Goal: Task Accomplishment & Management: Manage account settings

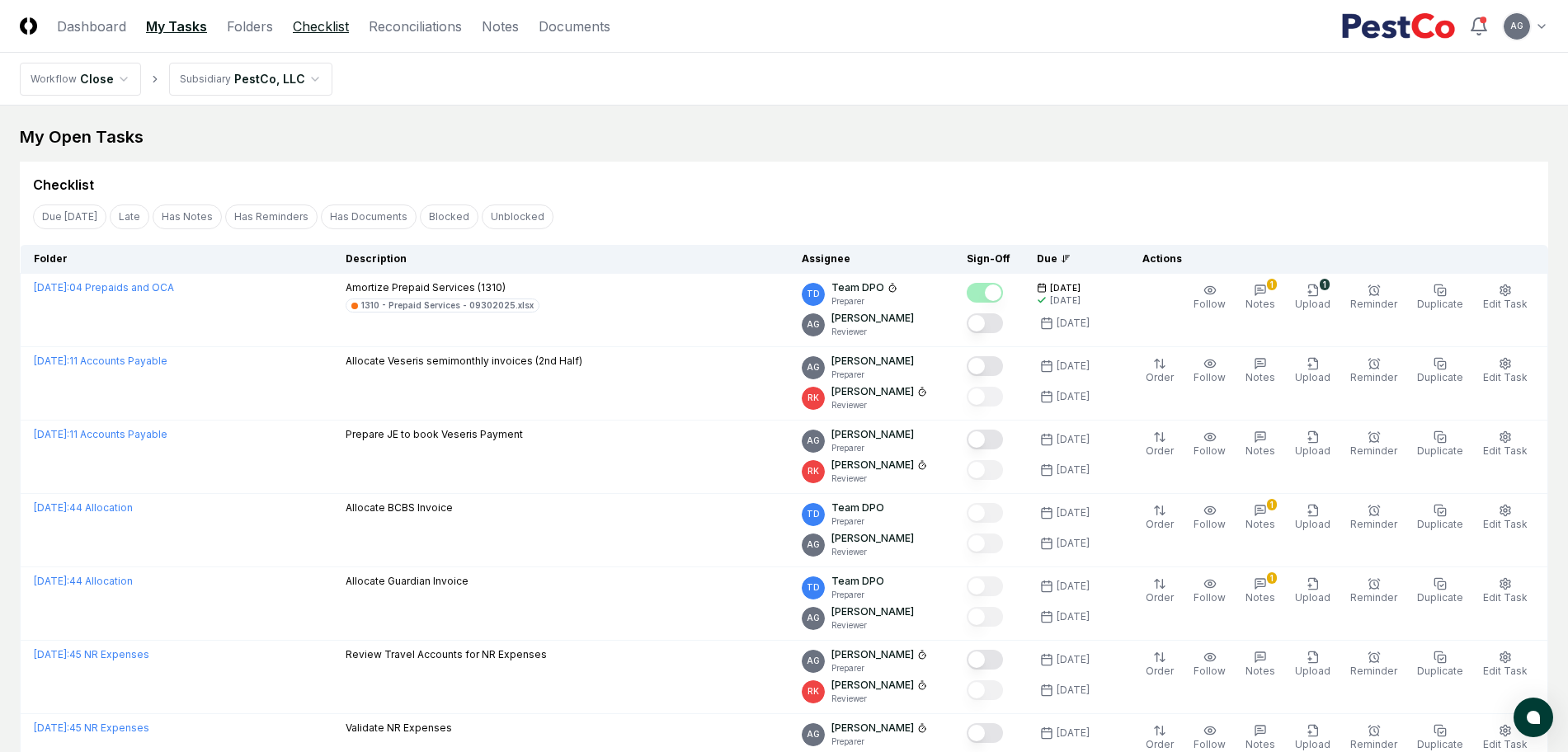
click at [323, 26] on link "Checklist" at bounding box center [321, 27] width 56 height 20
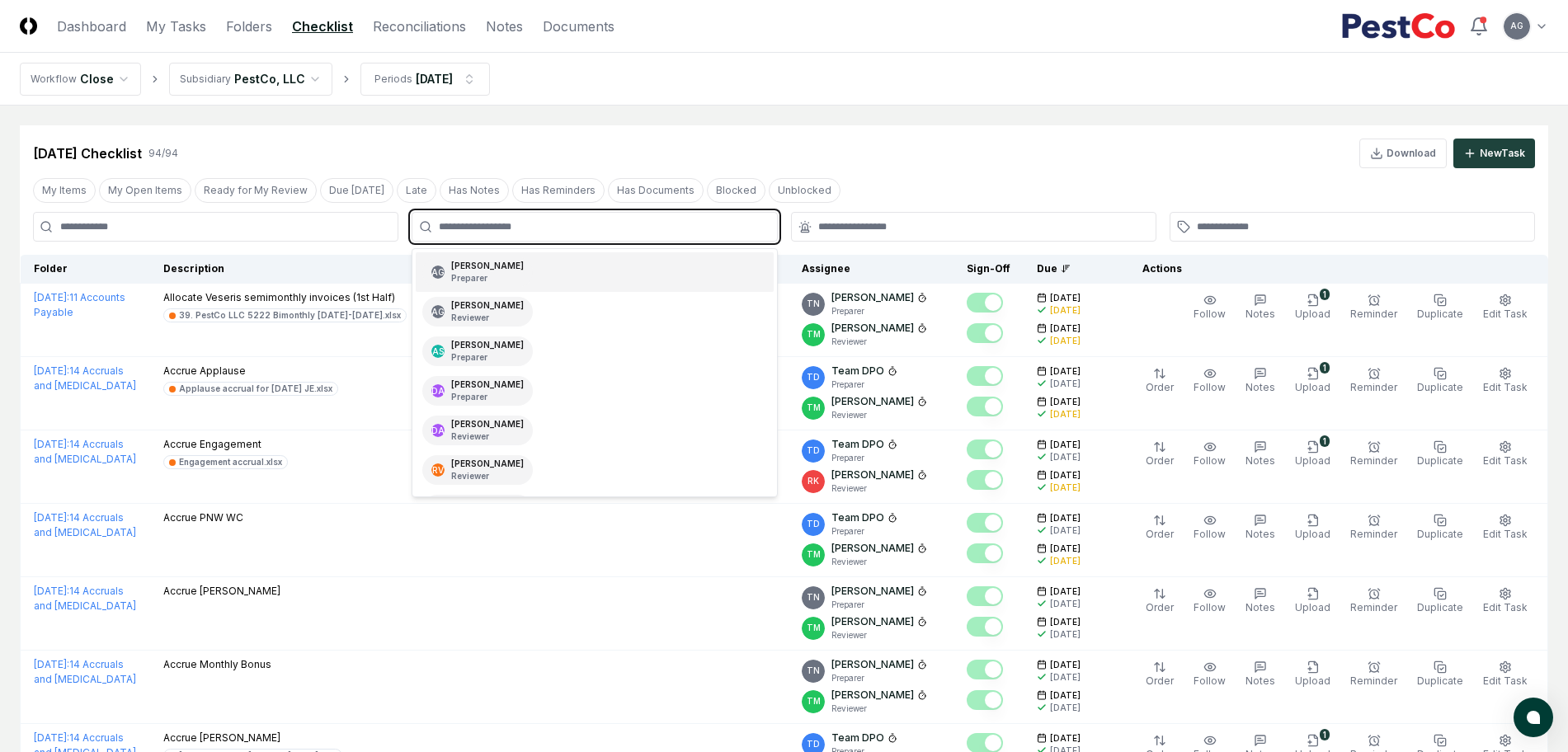
click at [483, 224] on input "text" at bounding box center [602, 227] width 327 height 15
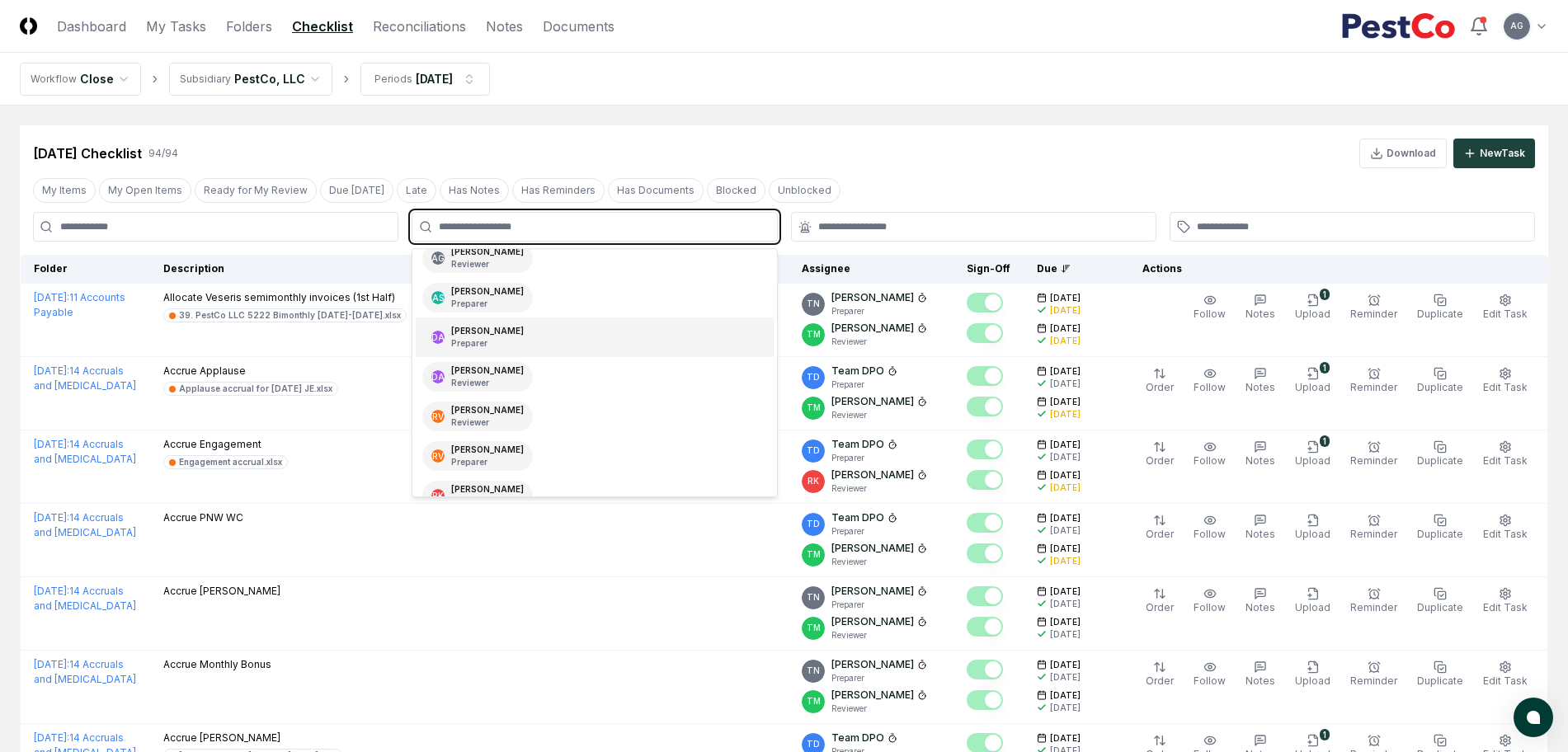
scroll to position [103, 0]
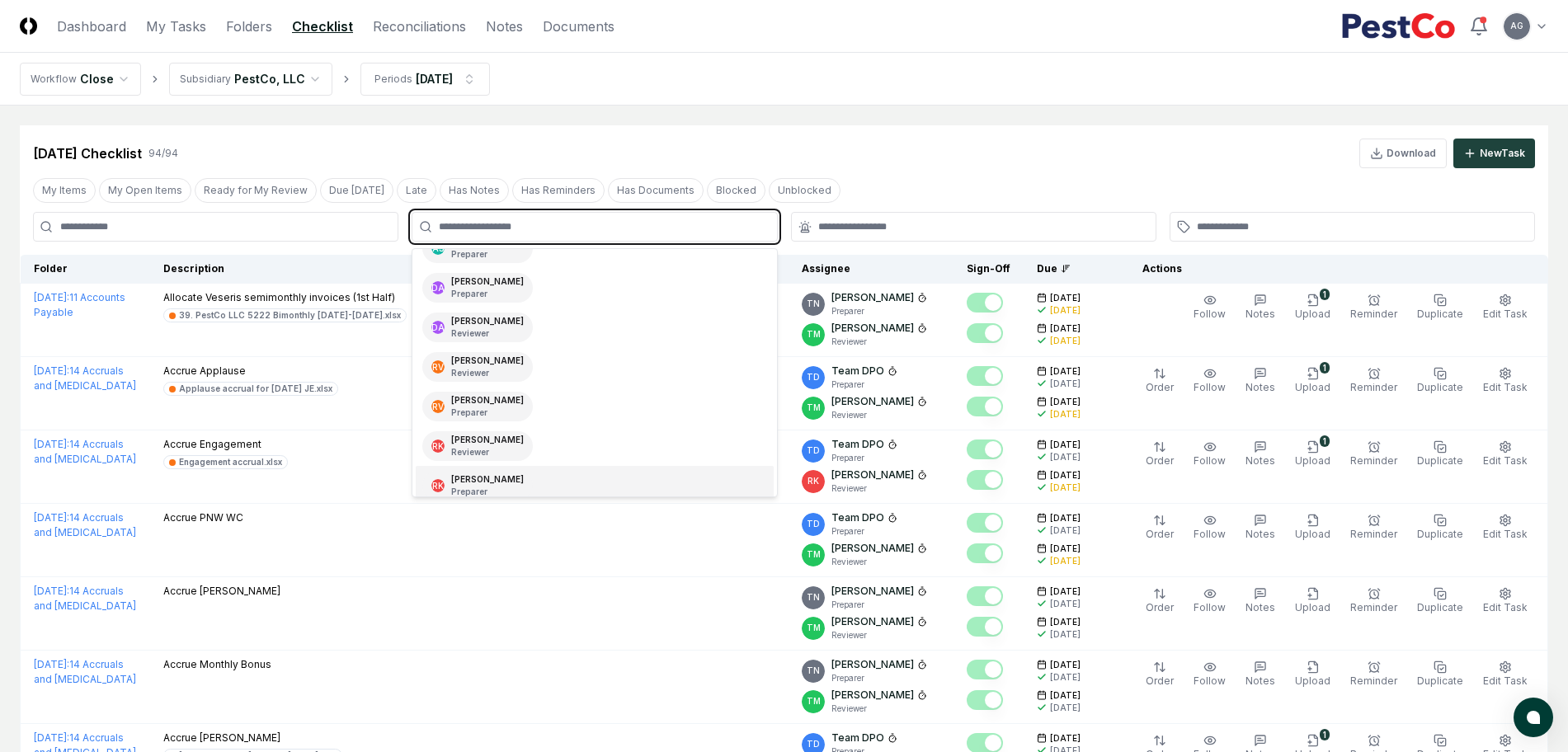
click at [542, 482] on div "RK Ryan Klapper Preparer" at bounding box center [594, 486] width 357 height 40
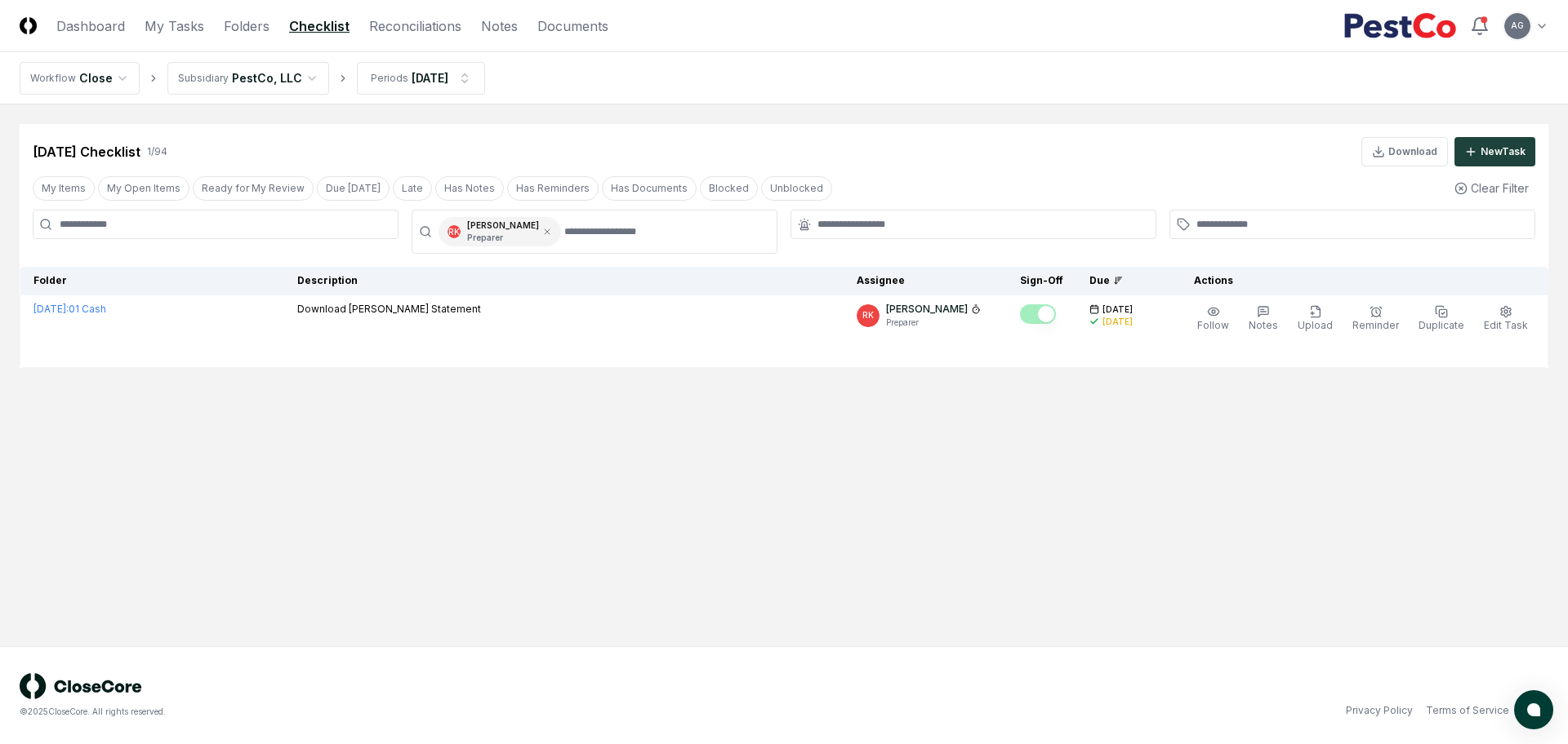
click at [907, 133] on div "Aug 2025 Checklist 1 / 94 Download New Task" at bounding box center [784, 145] width 1529 height 42
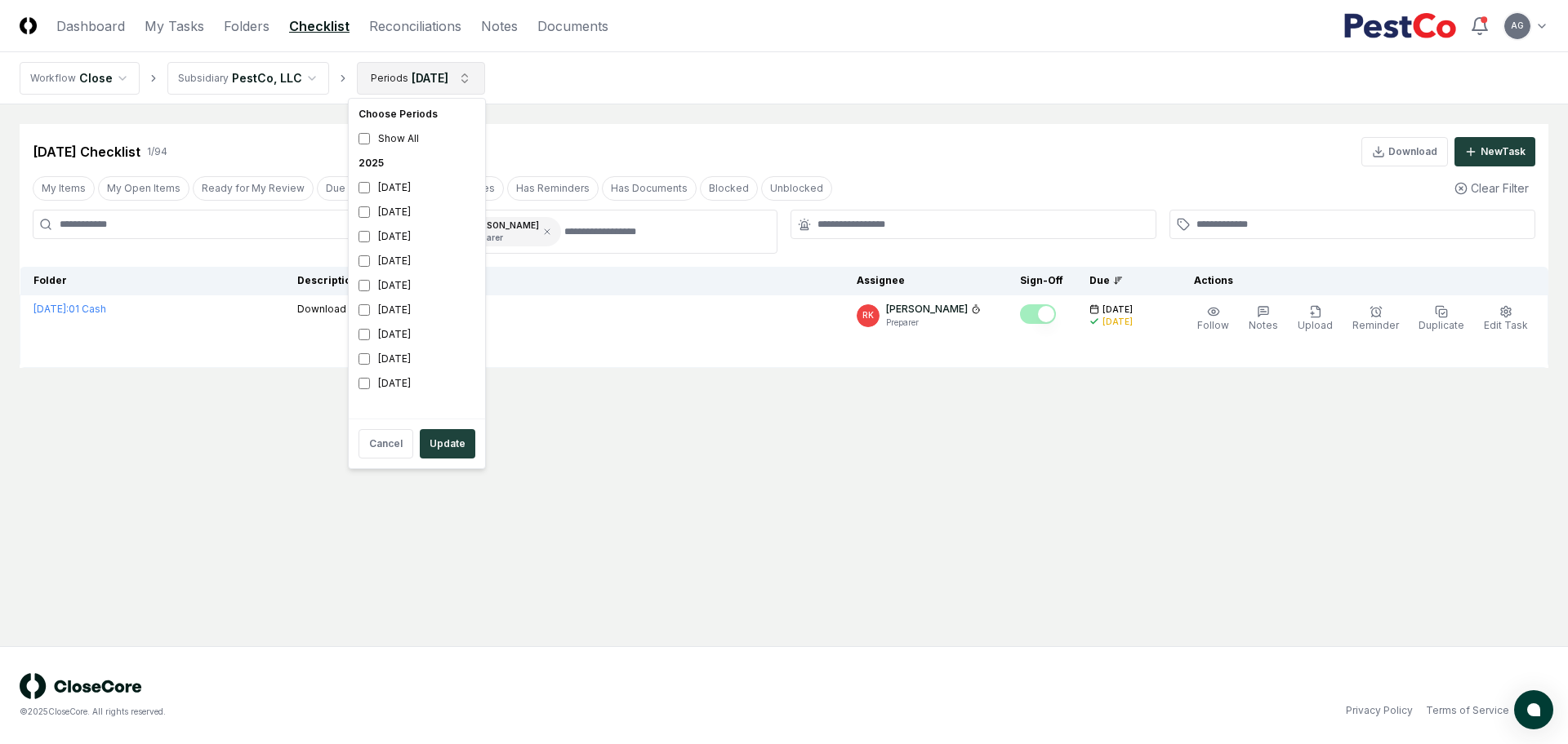
click at [401, 80] on html "CloseCore Dashboard My Tasks Folders Checklist Reconciliations Notes Documents …" at bounding box center [784, 372] width 1568 height 744
click at [403, 192] on div "[DATE]" at bounding box center [416, 187] width 130 height 24
click at [391, 215] on div "August 2025" at bounding box center [416, 211] width 130 height 24
click at [451, 446] on button "Update" at bounding box center [448, 444] width 56 height 29
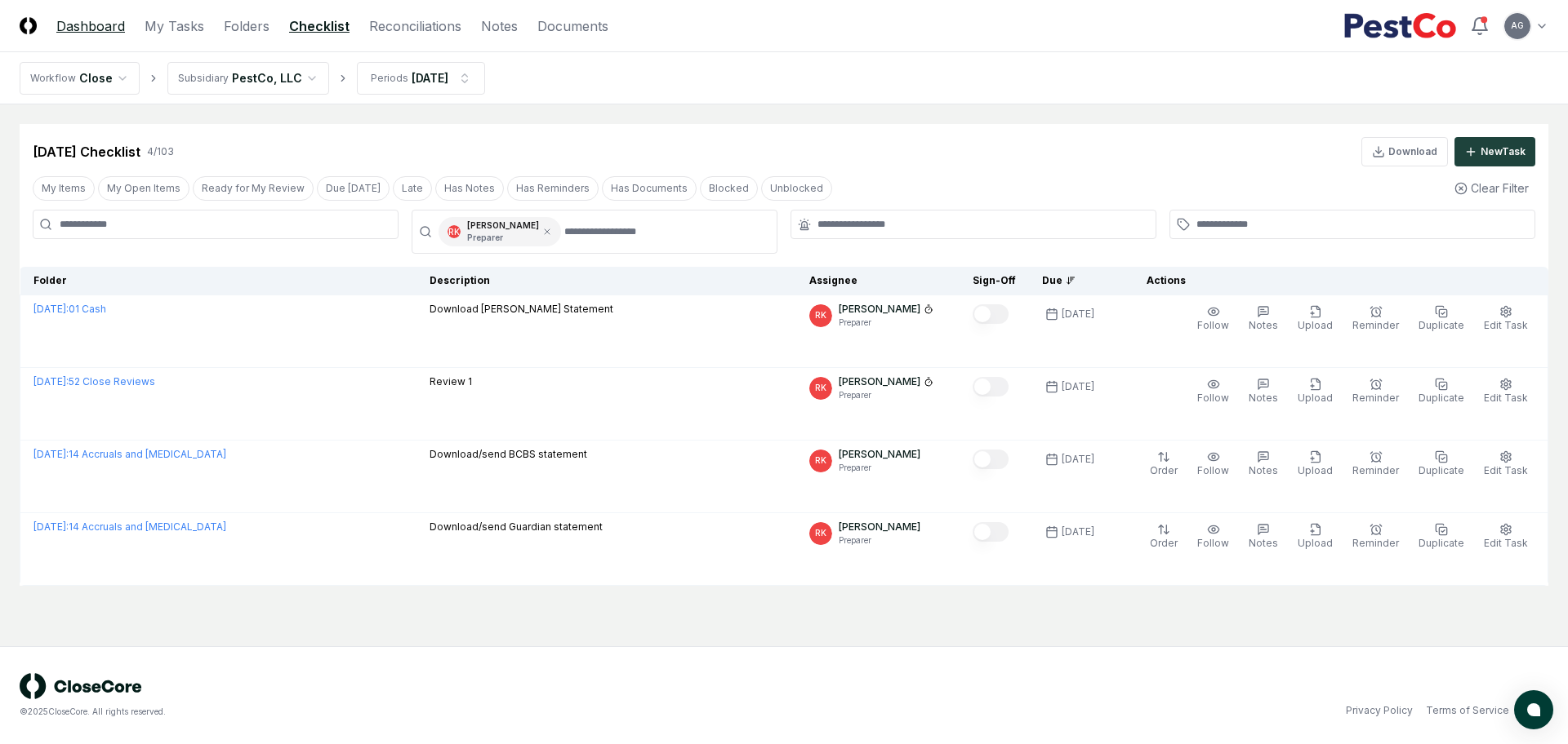
click at [65, 23] on link "Dashboard" at bounding box center [91, 26] width 69 height 20
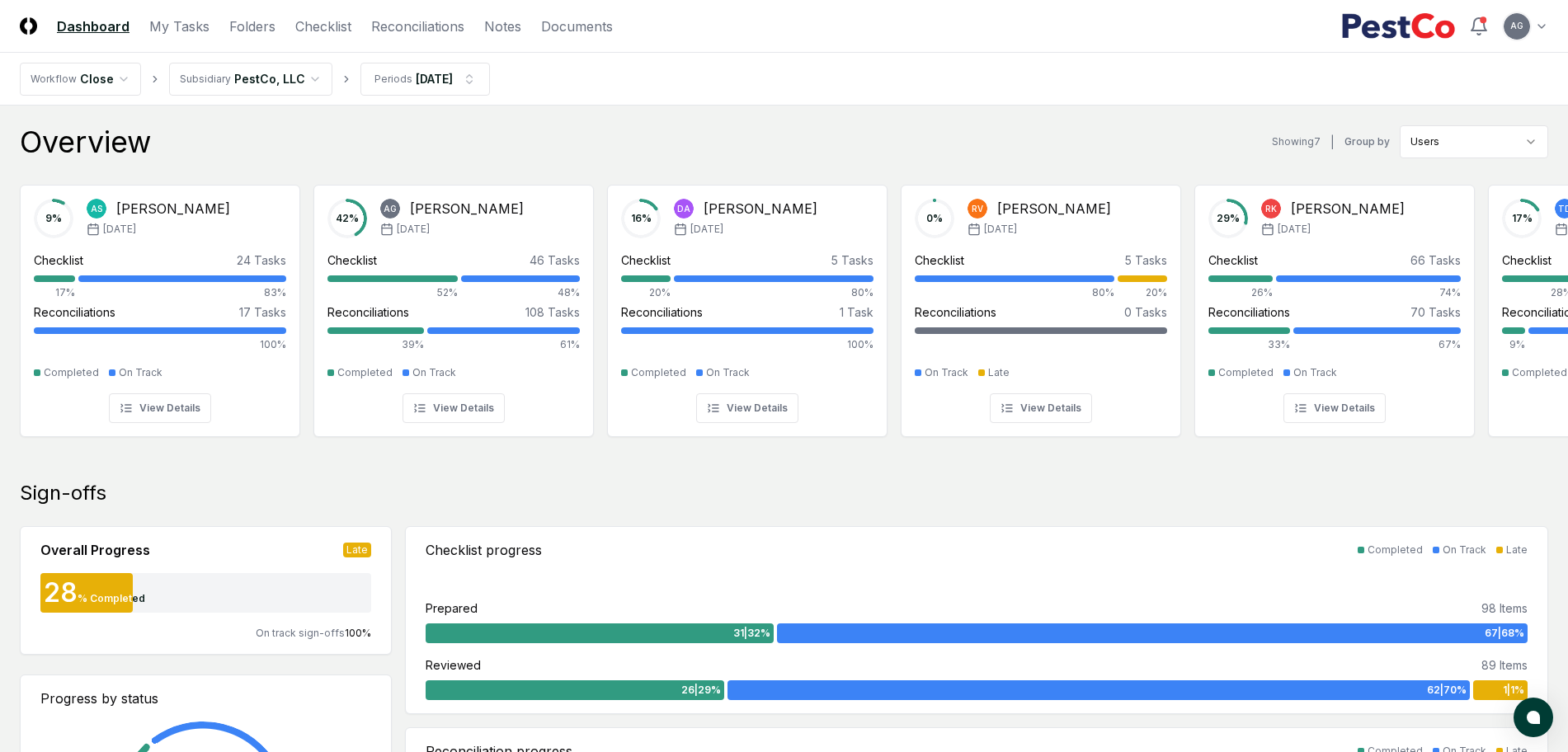
click at [143, 33] on nav "CloseCore Dashboard My Tasks Folders Checklist Reconciliations Notes Documents" at bounding box center [316, 27] width 593 height 20
click at [163, 28] on link "My Tasks" at bounding box center [179, 27] width 60 height 20
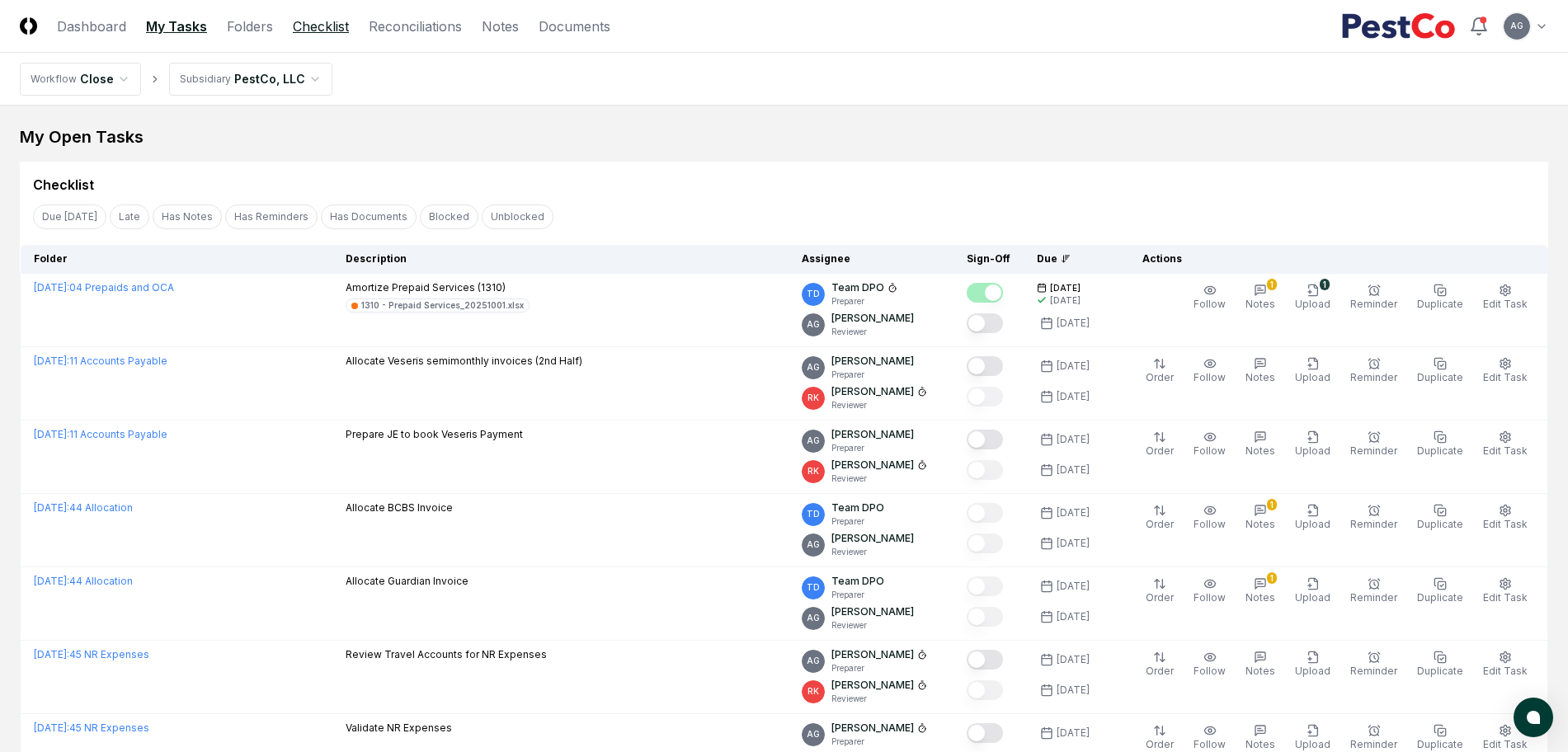
click at [306, 33] on link "Checklist" at bounding box center [321, 27] width 56 height 20
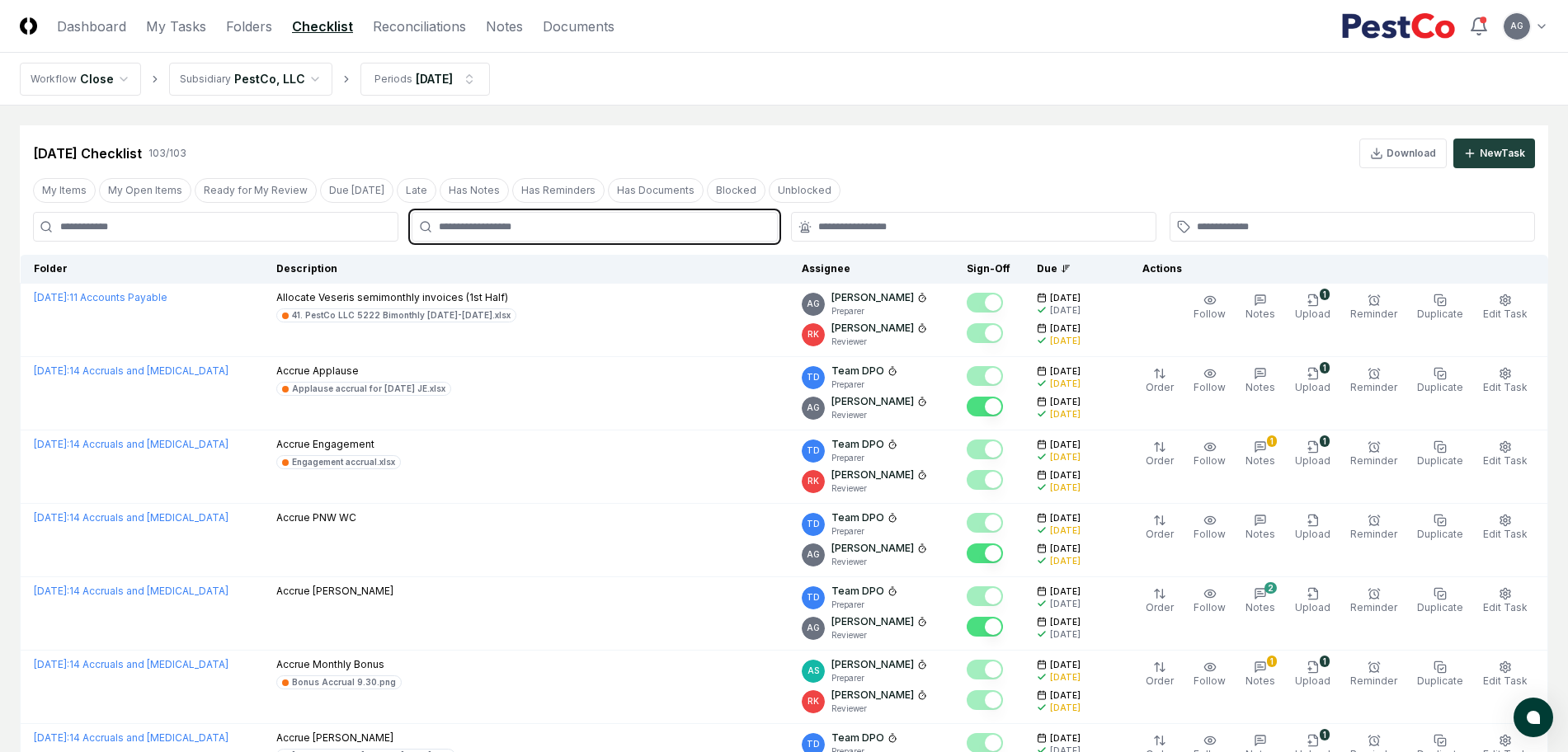
click at [663, 225] on input "text" at bounding box center [602, 227] width 327 height 15
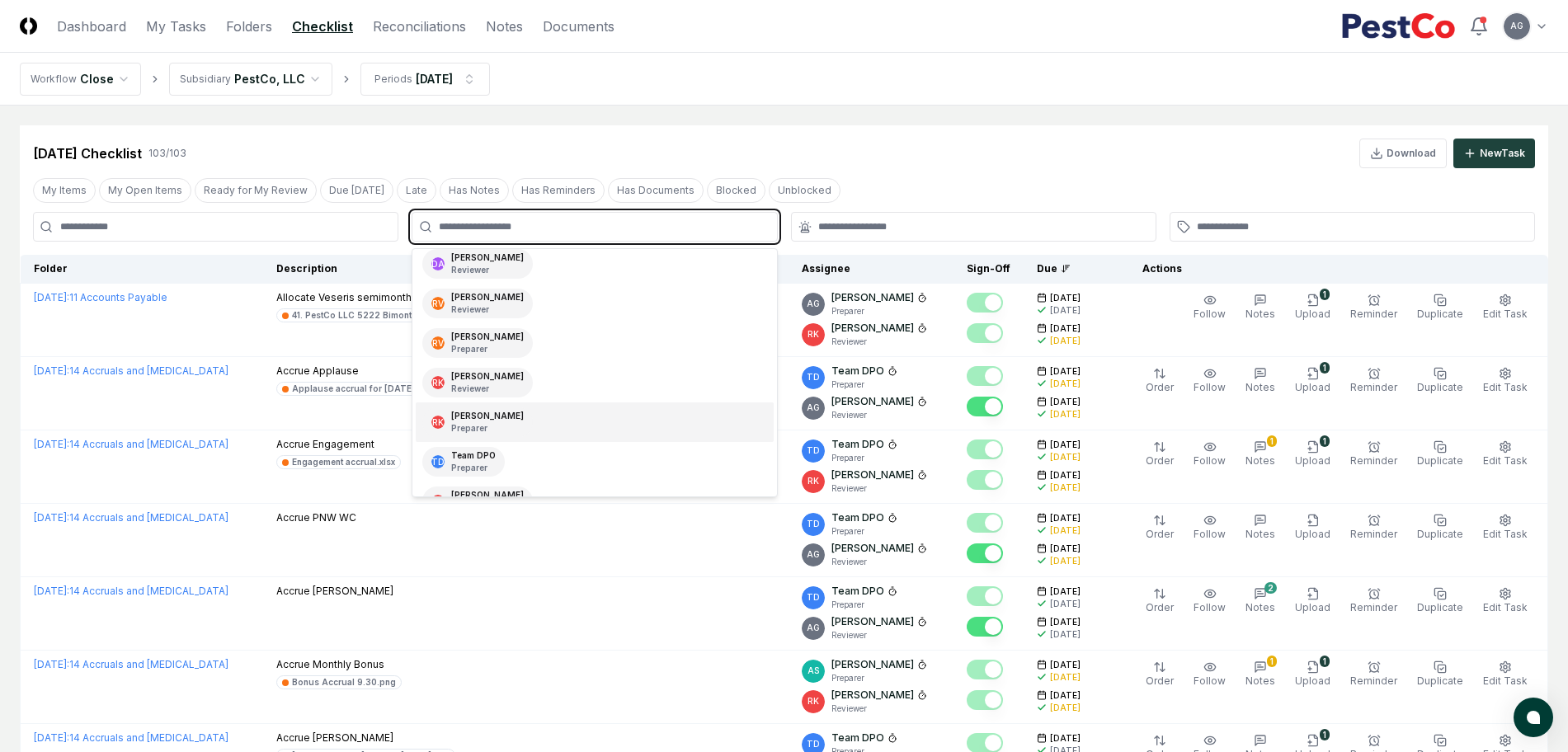
scroll to position [235, 0]
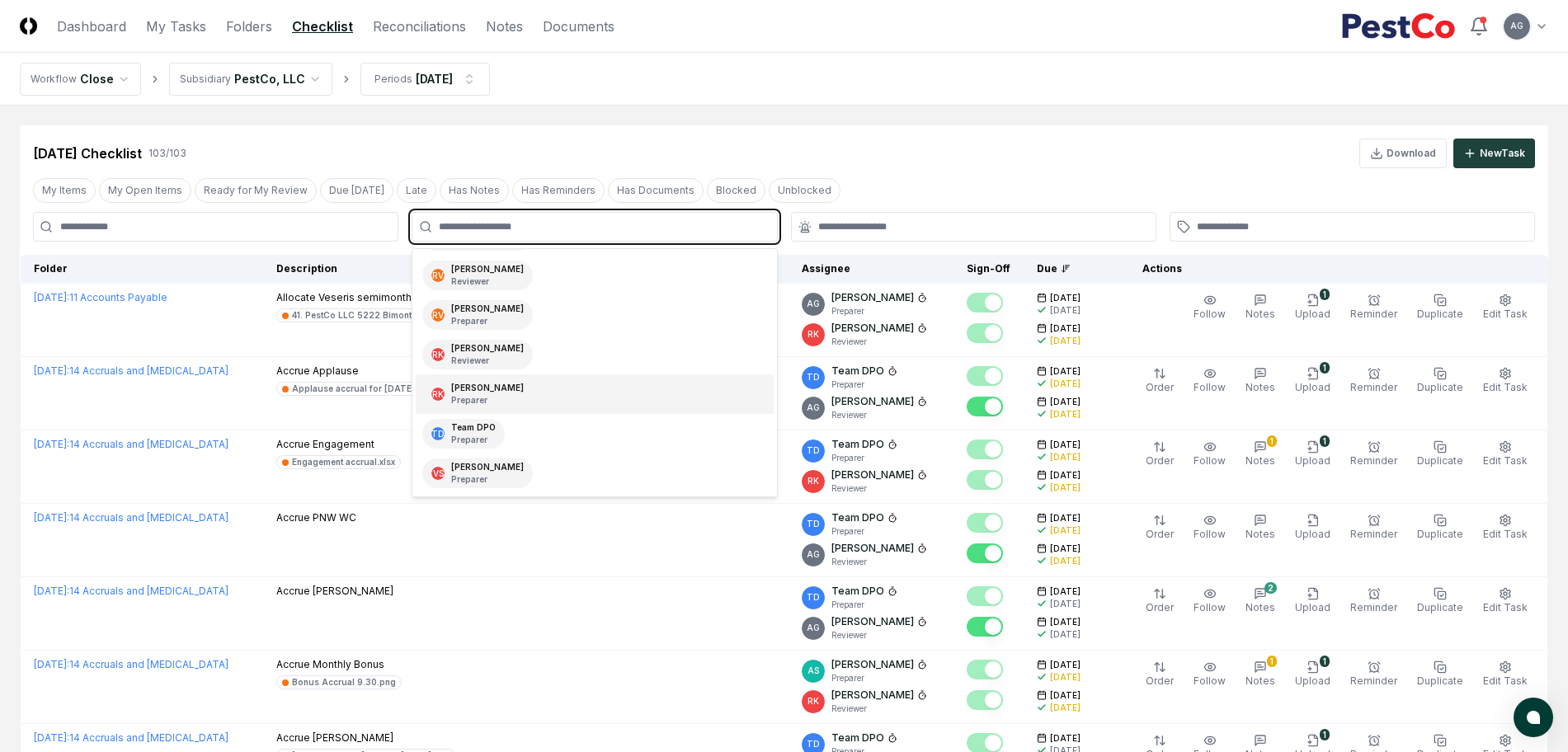
click at [537, 398] on div "RK Ryan Klapper Preparer" at bounding box center [594, 395] width 357 height 40
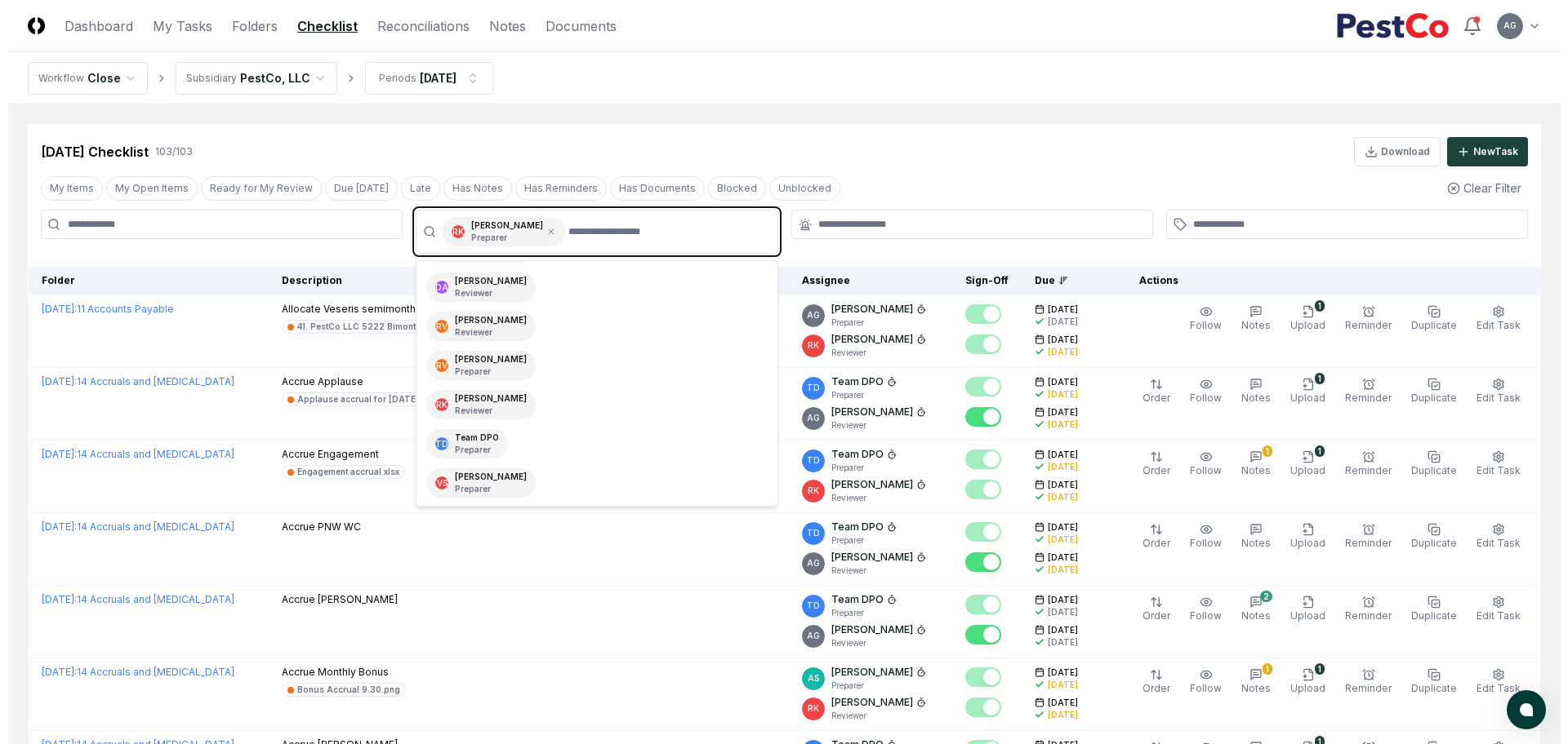
scroll to position [193, 0]
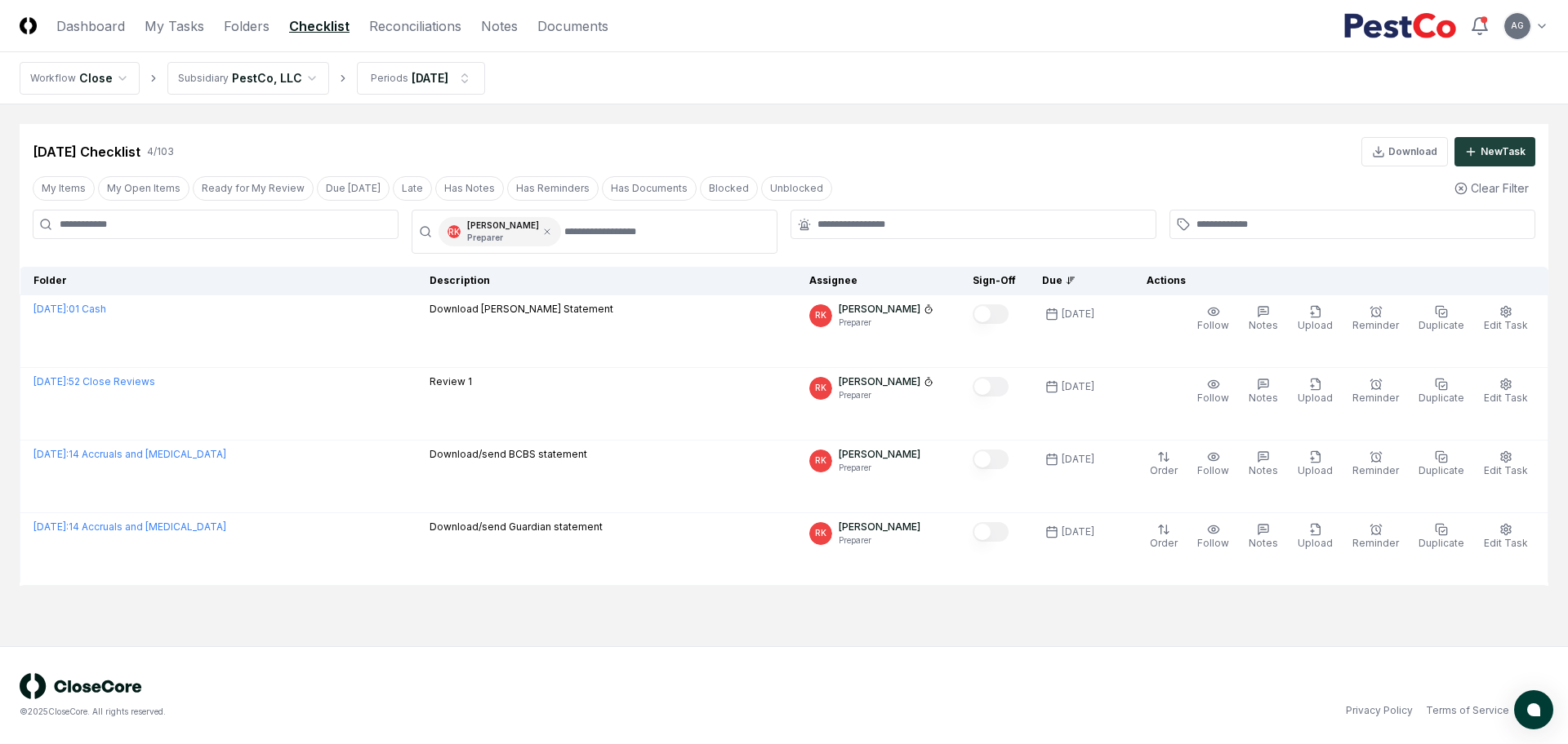
click at [928, 91] on nav "Workflow Close Subsidiary PestCo, LLC Periods Sep 2025" at bounding box center [784, 77] width 1568 height 52
click at [910, 650] on div "© 2025 CloseCore. All rights reserved. Privacy Policy Terms of Service" at bounding box center [784, 695] width 1568 height 98
click at [945, 32] on header "CloseCore Dashboard My Tasks Folders Checklist Reconciliations Notes Documents …" at bounding box center [784, 25] width 1568 height 52
click at [543, 234] on icon at bounding box center [547, 232] width 10 height 10
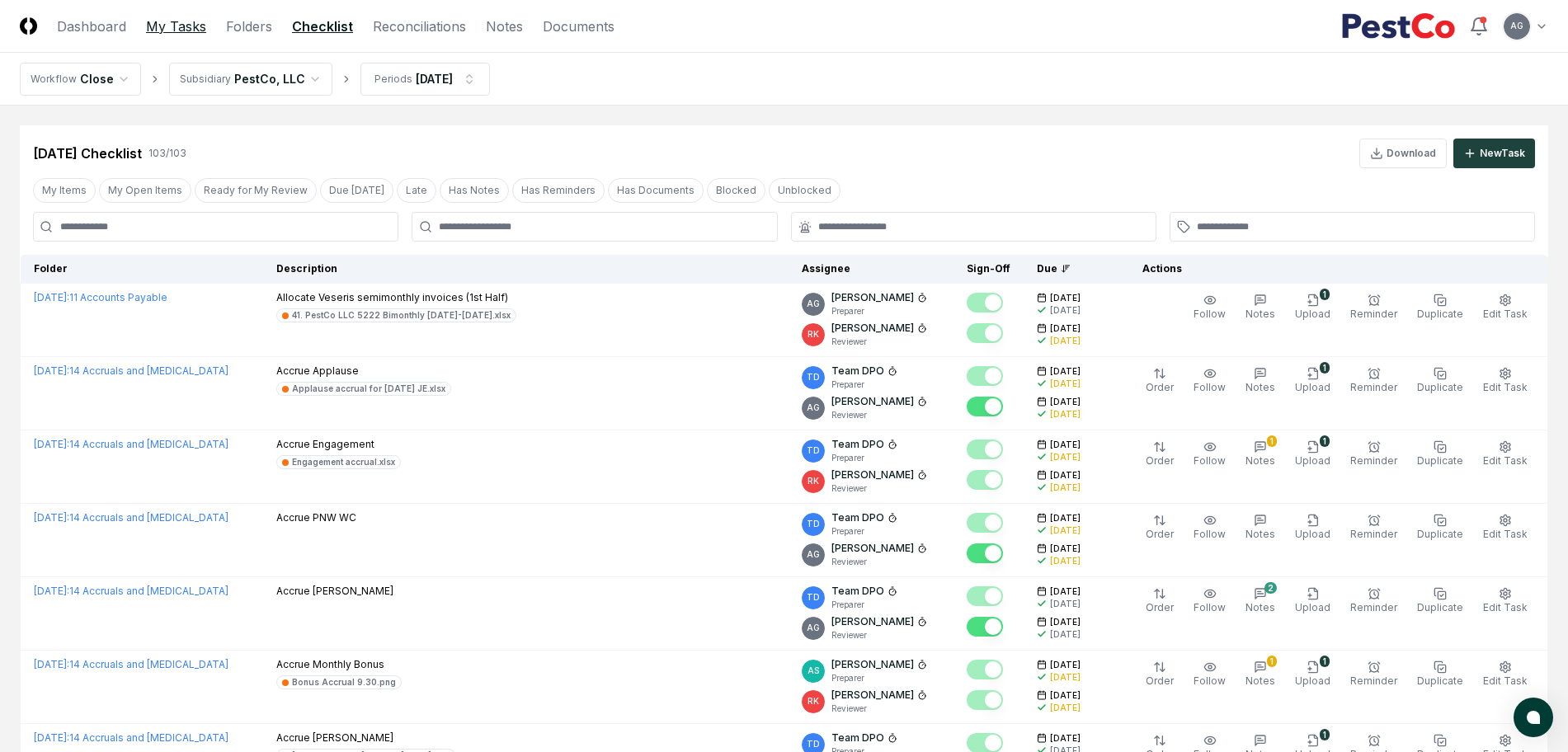
click at [160, 28] on link "My Tasks" at bounding box center [176, 27] width 60 height 20
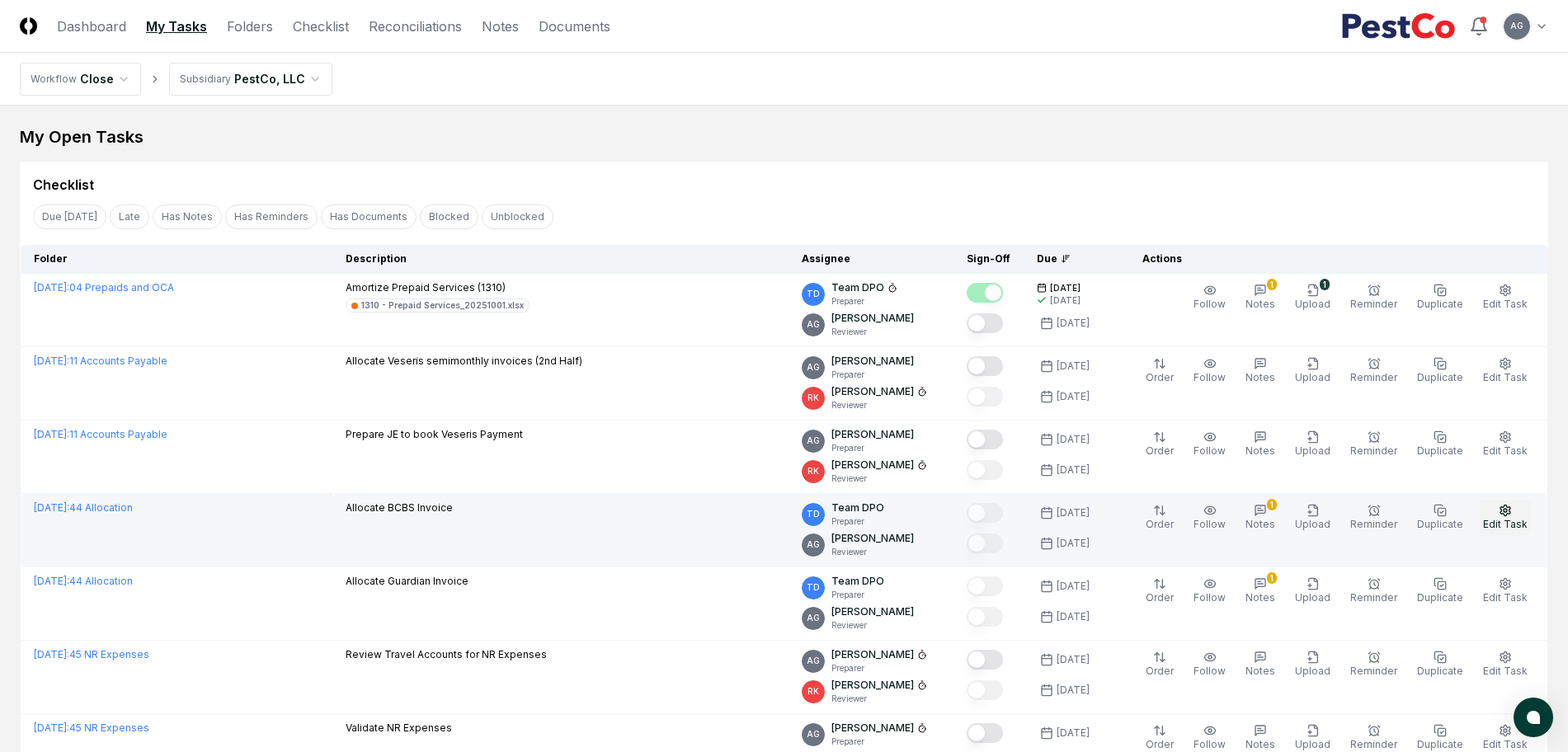
click at [1515, 520] on span "Edit Task" at bounding box center [1505, 524] width 45 height 13
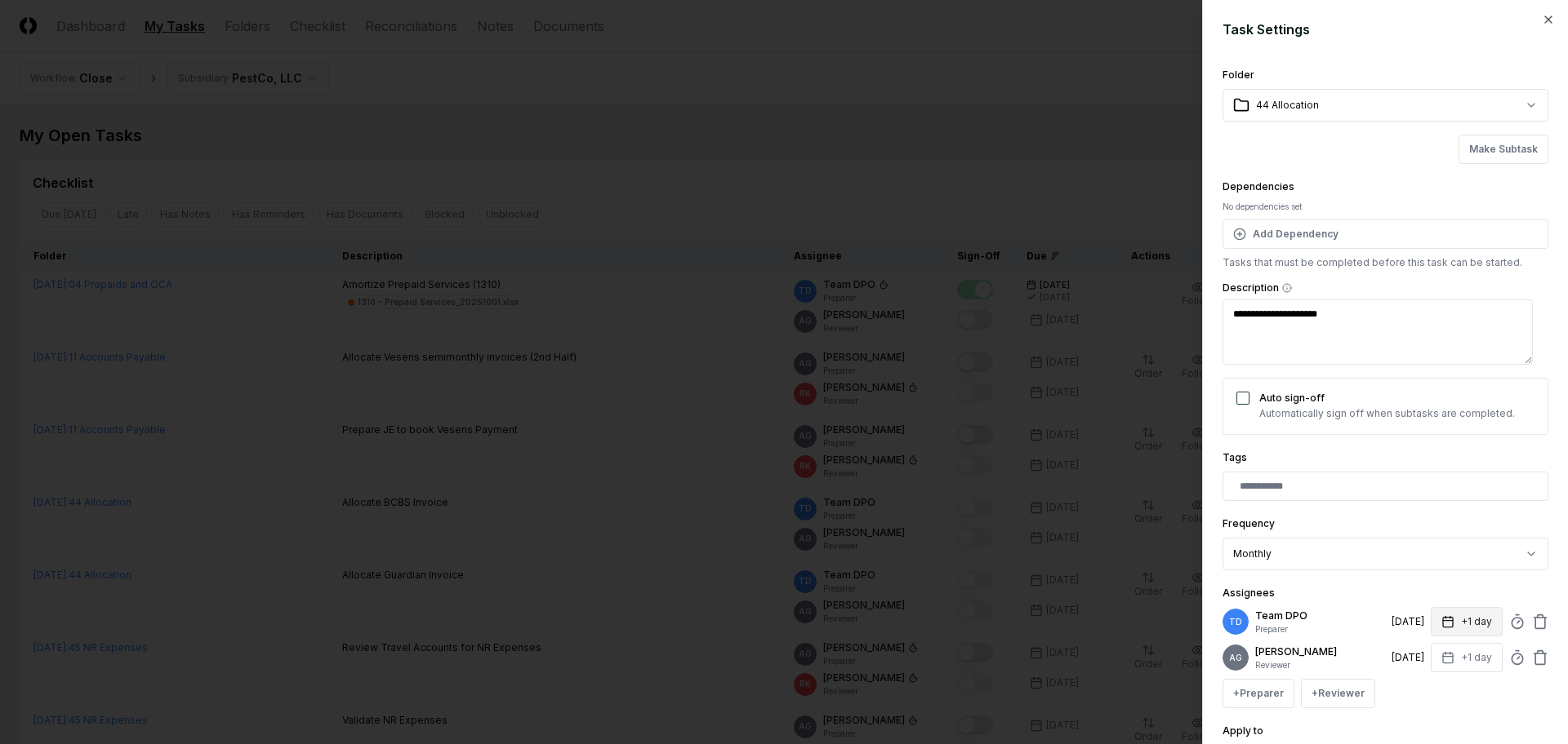
click at [1463, 628] on button "+1 day" at bounding box center [1466, 622] width 71 height 29
type textarea "*"
click at [1413, 681] on input "*" at bounding box center [1402, 686] width 57 height 29
type input "*"
click at [1413, 681] on input "*" at bounding box center [1397, 686] width 57 height 29
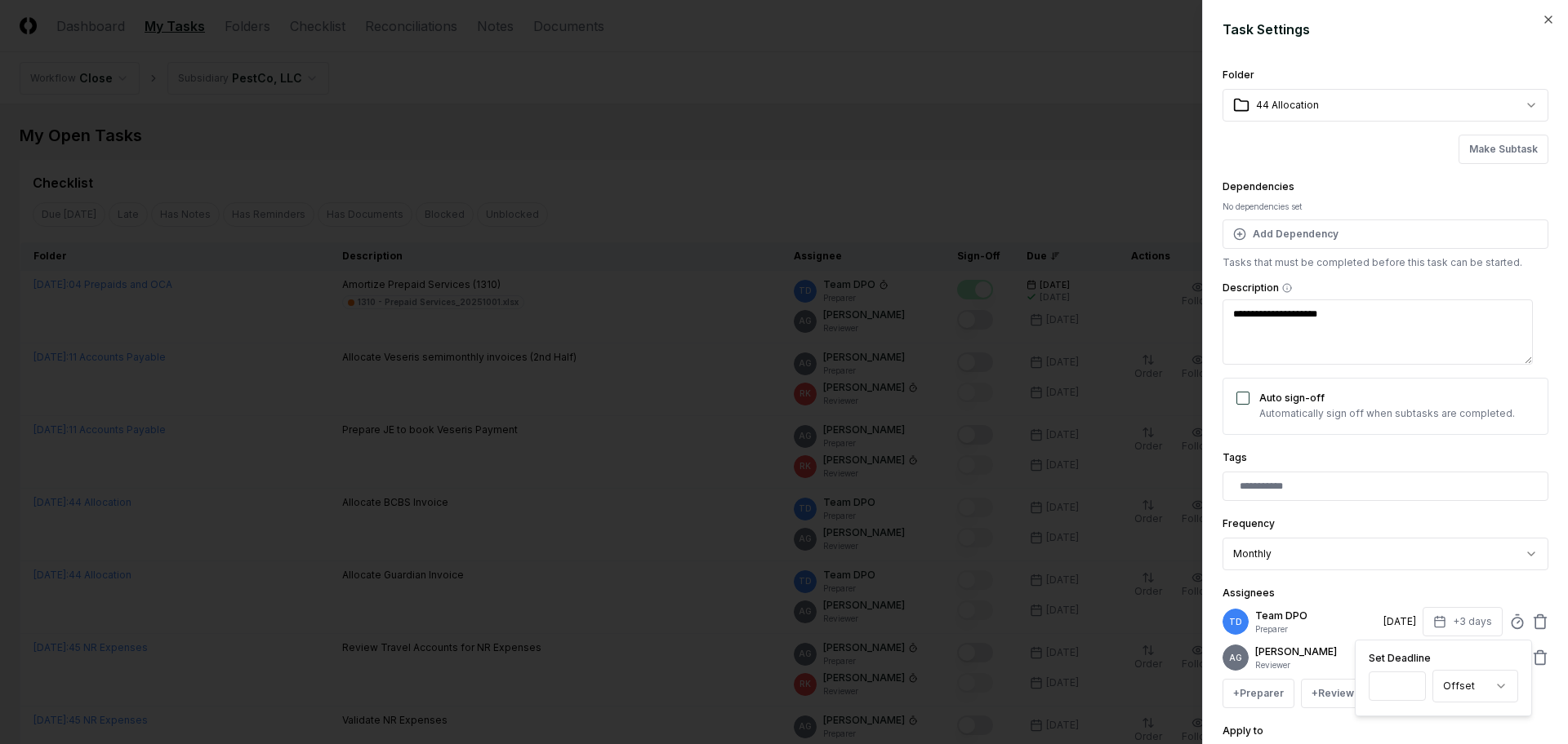
click at [1453, 728] on div "**********" at bounding box center [1385, 423] width 326 height 716
click at [1468, 666] on button "+1 day" at bounding box center [1466, 658] width 71 height 29
click at [1411, 611] on input "*" at bounding box center [1402, 616] width 57 height 29
type input "*"
click at [1411, 611] on input "*" at bounding box center [1397, 616] width 57 height 29
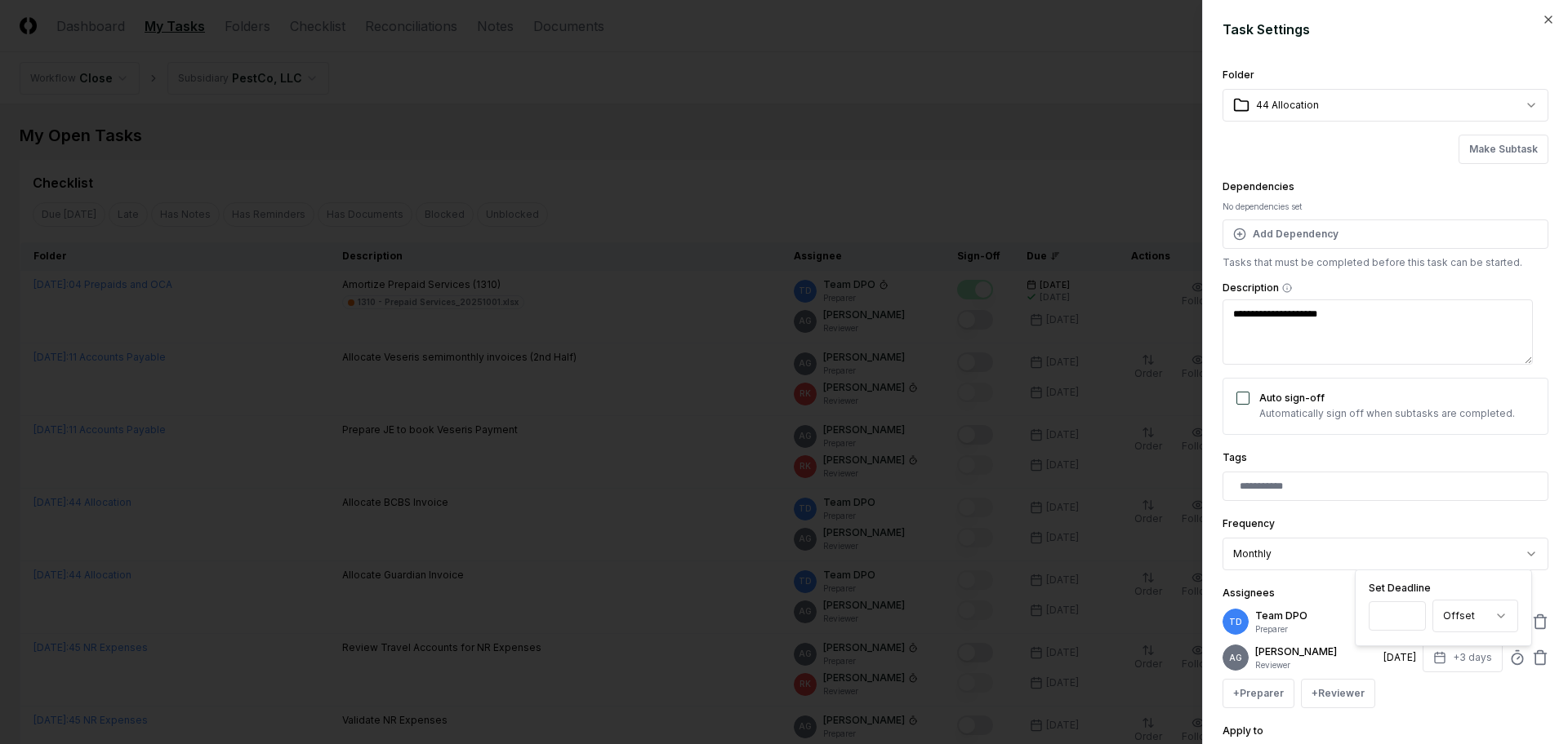
click at [1442, 709] on div "+ Preparer + Reviewer" at bounding box center [1385, 694] width 326 height 29
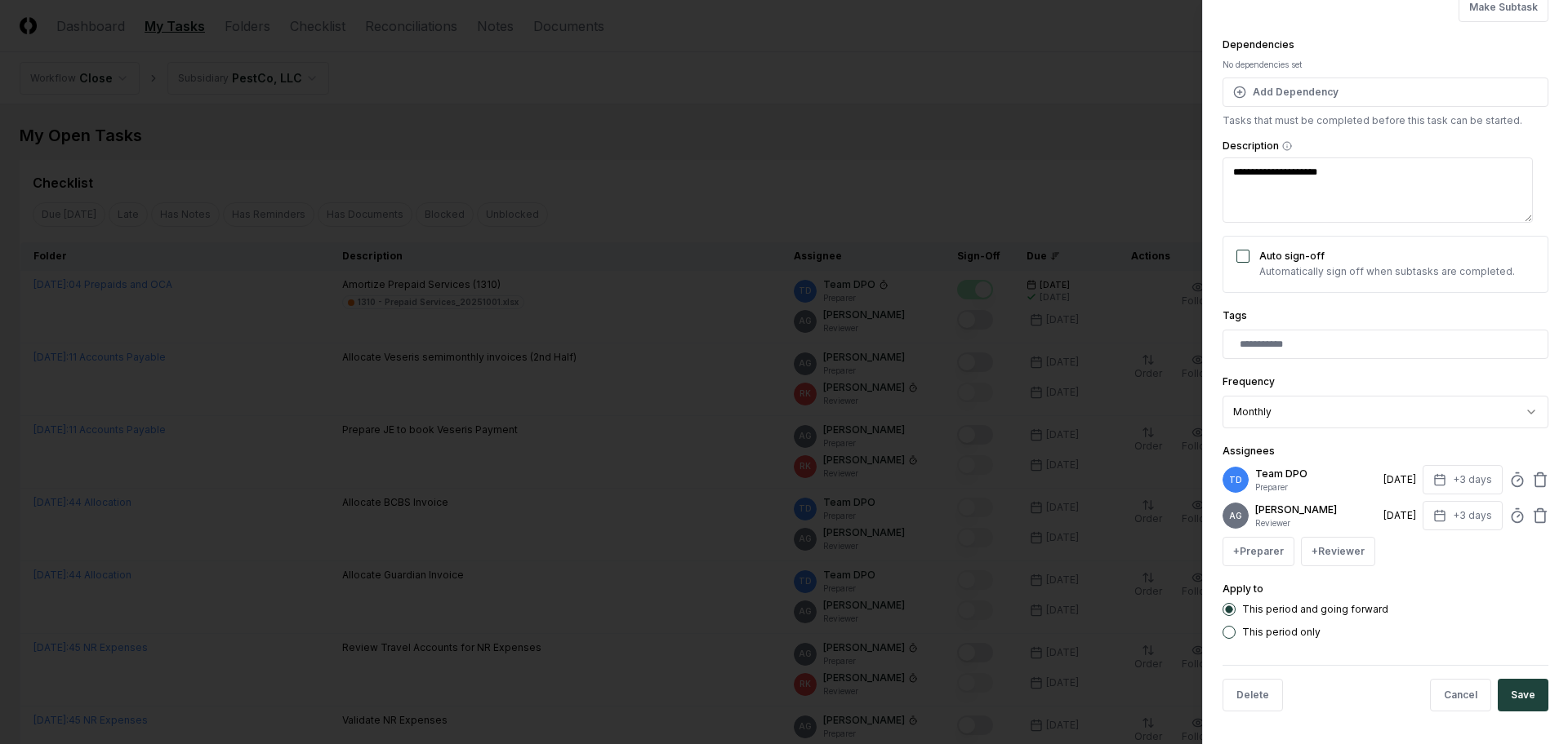
scroll to position [155, 0]
click at [1497, 693] on button "Save" at bounding box center [1523, 695] width 51 height 32
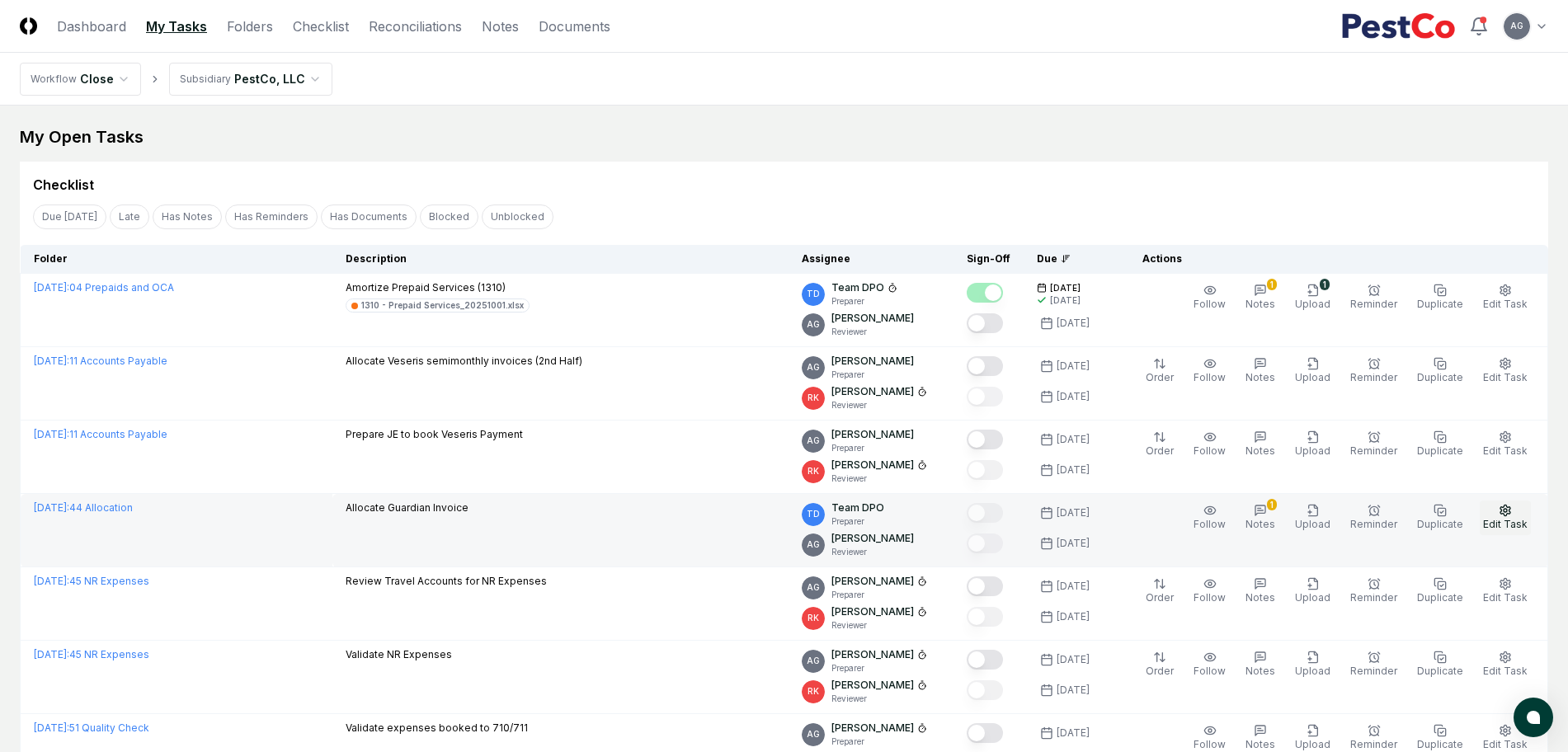
click at [1503, 528] on span "Edit Task" at bounding box center [1505, 524] width 45 height 13
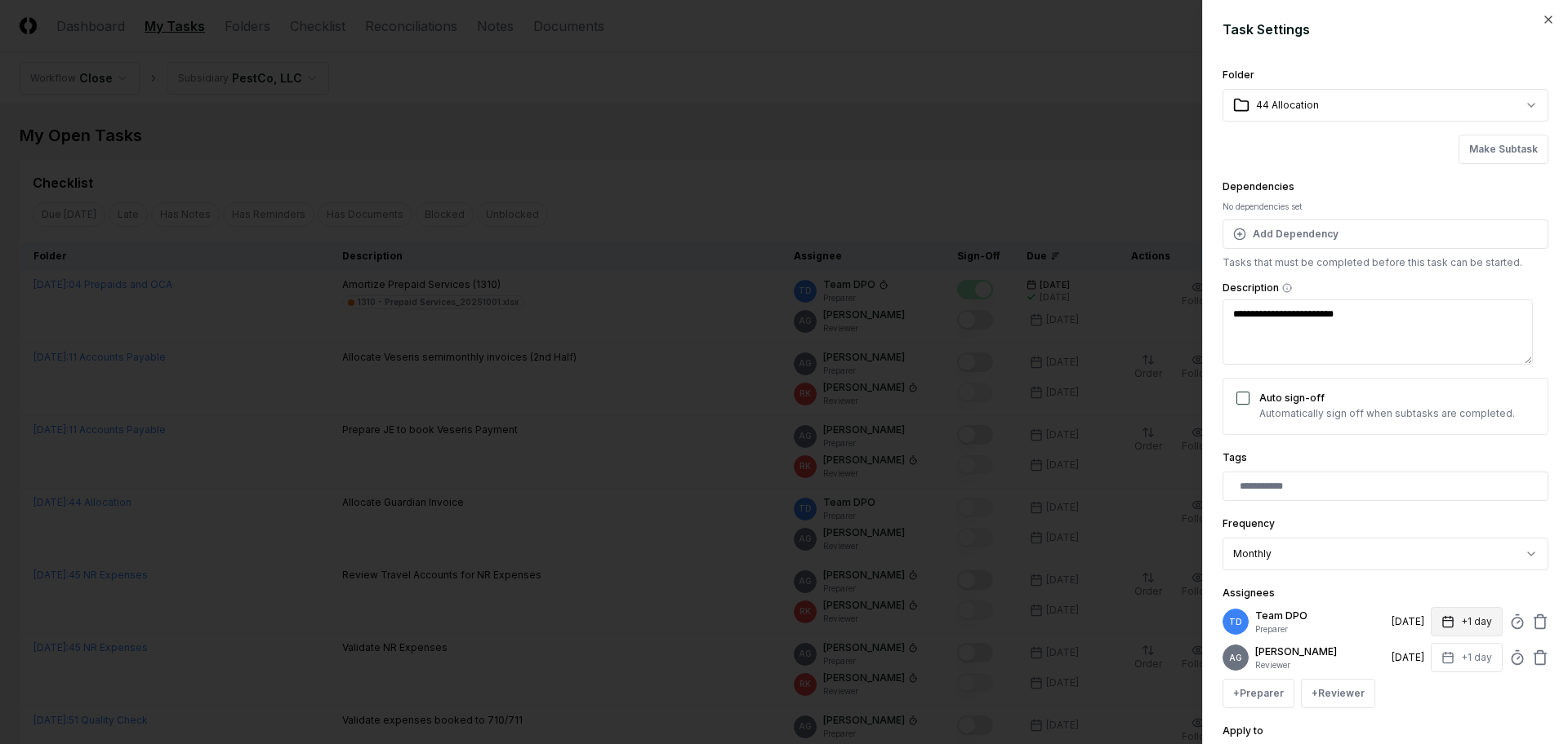
click at [1458, 627] on button "+1 day" at bounding box center [1466, 622] width 71 height 29
type textarea "*"
click at [1412, 679] on input "*" at bounding box center [1402, 686] width 57 height 29
type input "*"
click at [1412, 679] on input "*" at bounding box center [1397, 686] width 57 height 29
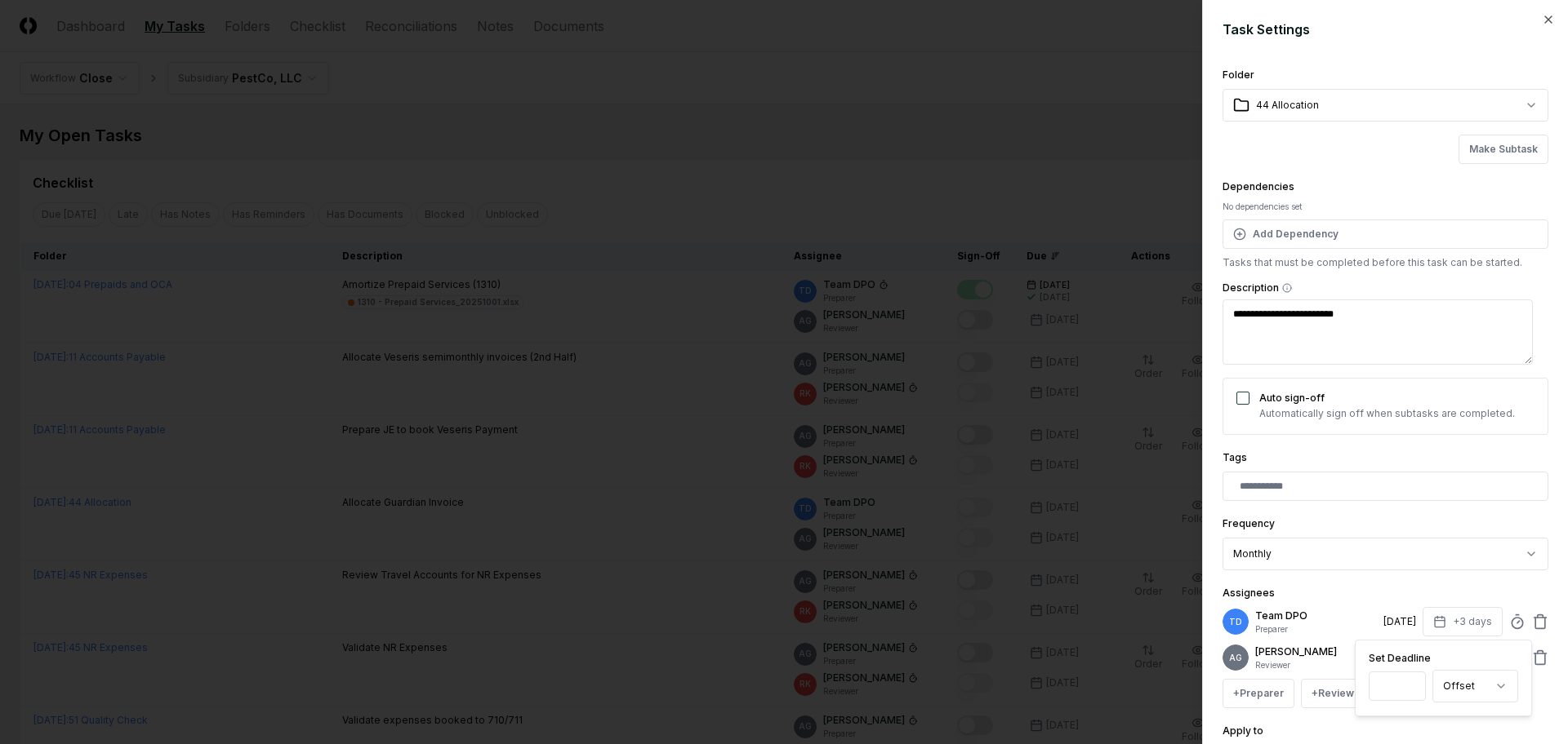
click at [1427, 586] on div "Assignees TD Team DPO Preparer 10/3/2025 +3 days Set Deadline * Offset ****** *…" at bounding box center [1385, 646] width 326 height 125
click at [1465, 669] on button "+1 day" at bounding box center [1466, 658] width 71 height 29
click at [1408, 611] on input "*" at bounding box center [1402, 616] width 57 height 29
type input "*"
click at [1408, 611] on input "*" at bounding box center [1397, 616] width 57 height 29
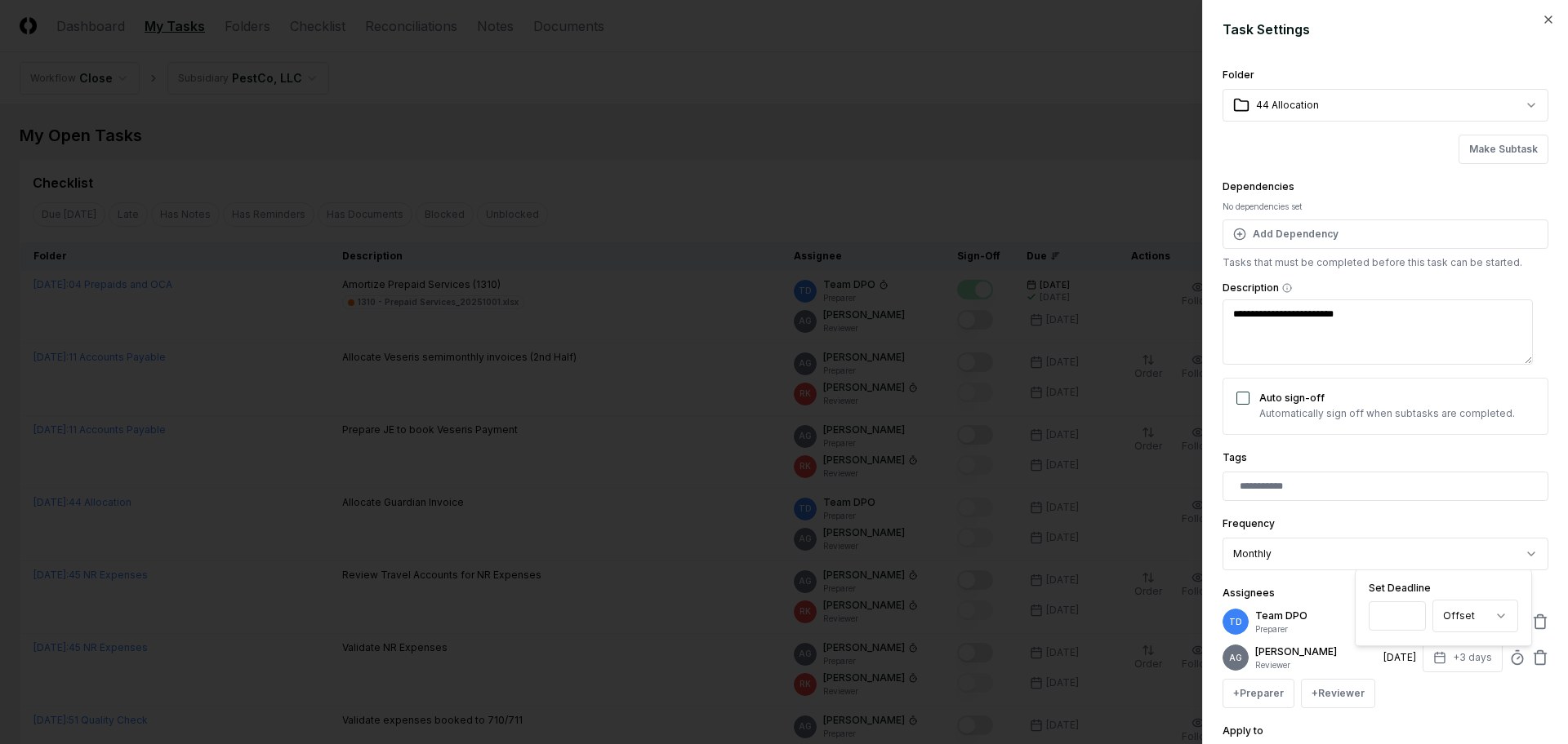
click at [1490, 584] on label "Set Deadline" at bounding box center [1443, 588] width 150 height 10
click at [1426, 601] on input "*" at bounding box center [1397, 616] width 57 height 29
click at [1430, 724] on div "**********" at bounding box center [1385, 423] width 326 height 716
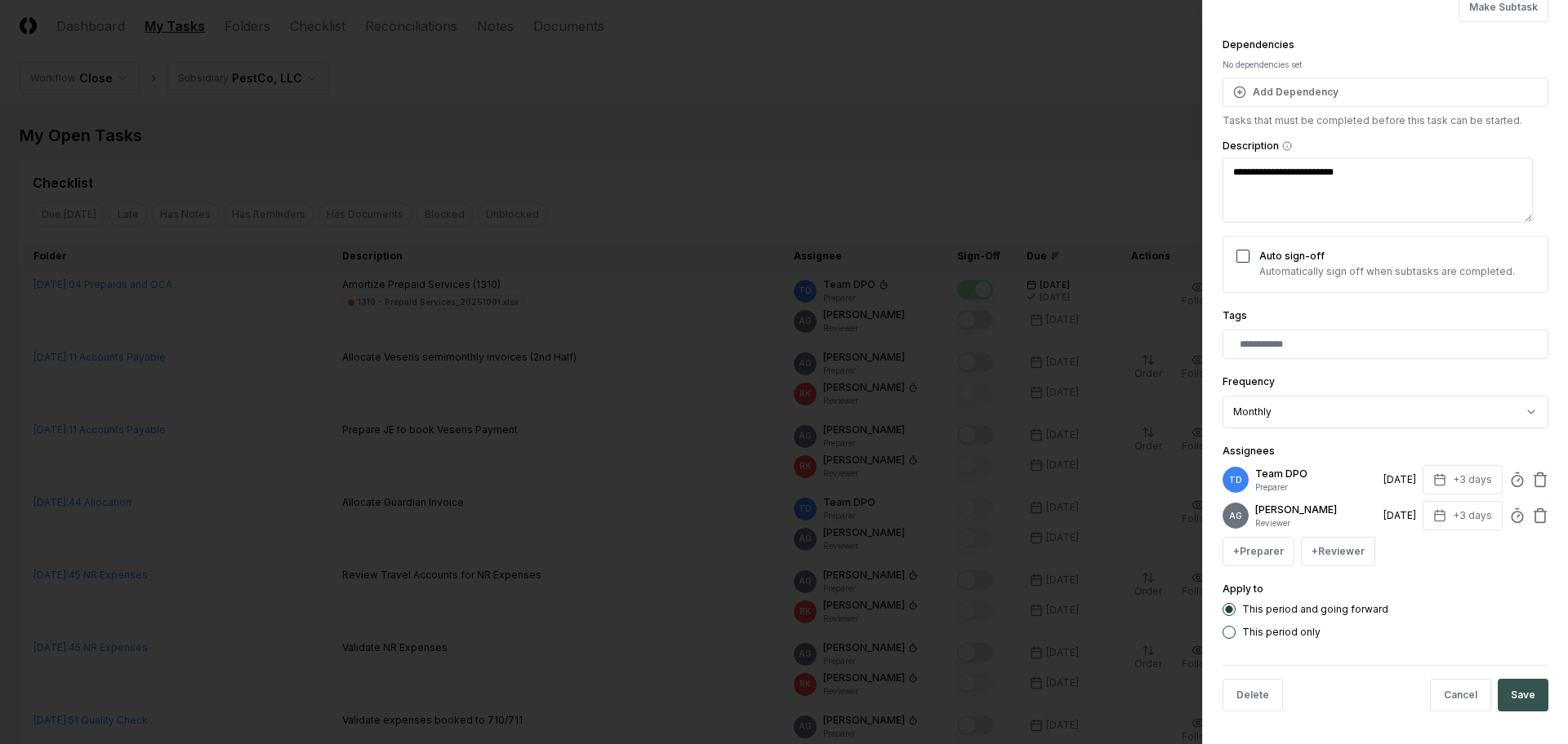
click at [1497, 707] on button "Save" at bounding box center [1523, 695] width 51 height 32
type textarea "*"
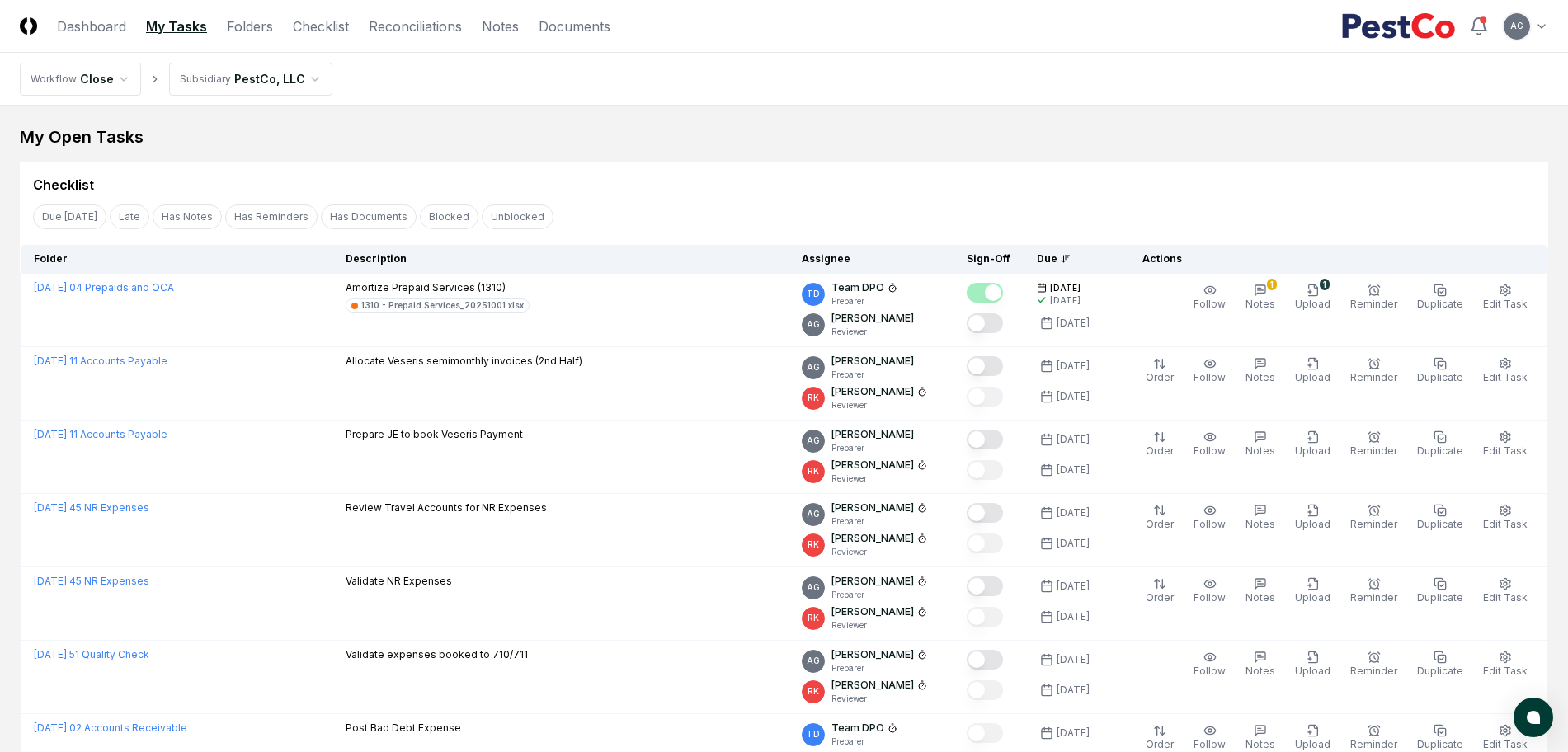
click at [797, 203] on div "Due Today Late Has Notes Has Reminders Has Documents Blocked Unblocked Clear Fi…" at bounding box center [784, 216] width 1528 height 31
click at [815, 169] on div "Checklist" at bounding box center [784, 177] width 1528 height 33
click at [806, 176] on div "Checklist" at bounding box center [784, 185] width 1502 height 20
click at [757, 97] on nav "Workflow Close Subsidiary PestCo, LLC" at bounding box center [784, 78] width 1568 height 52
click at [382, 33] on link "Reconciliations" at bounding box center [415, 27] width 93 height 20
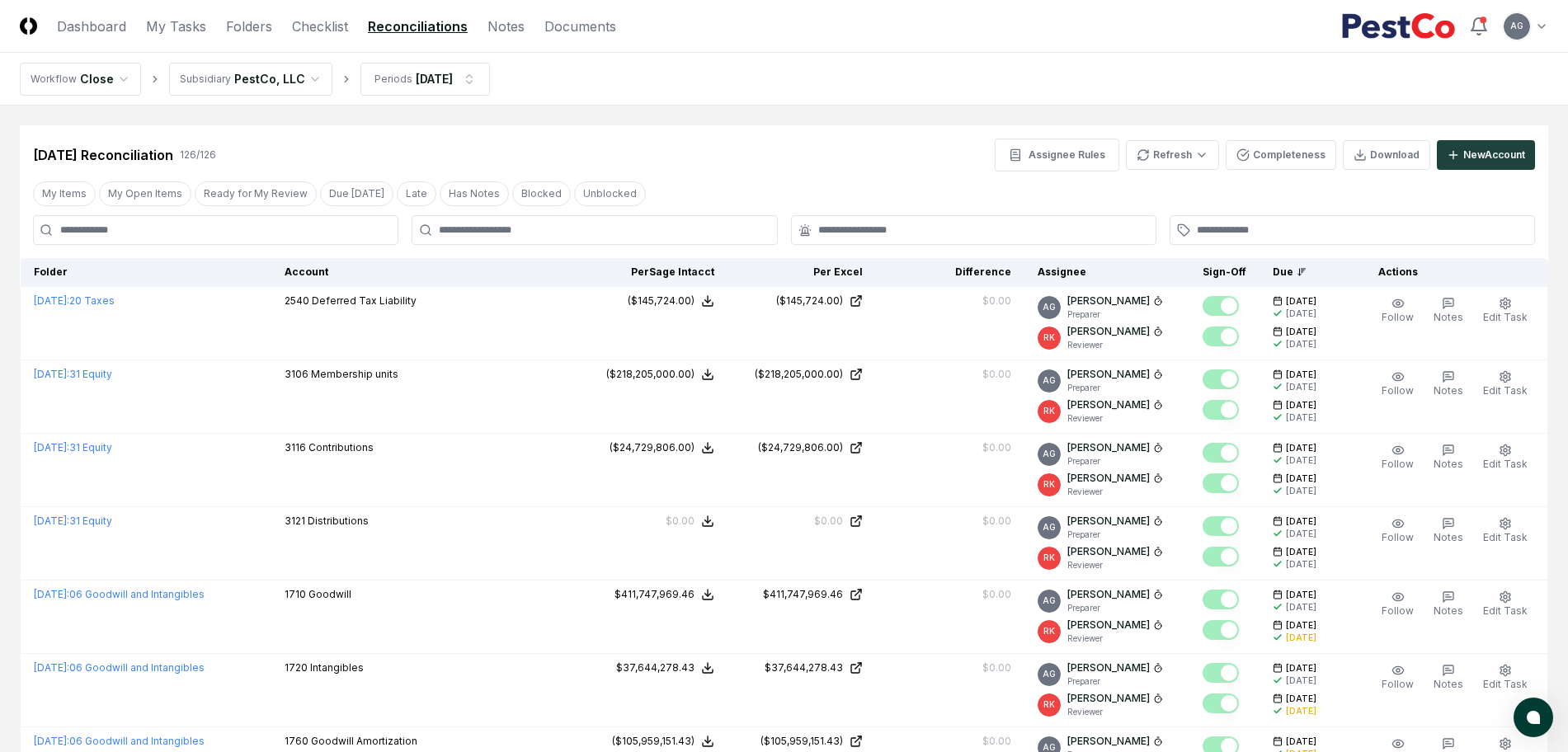
click at [658, 128] on div "Sep 2025 Reconciliation 126 / 126 Assignee Rules Refresh Completeness Download …" at bounding box center [784, 148] width 1528 height 47
click at [516, 221] on div at bounding box center [594, 231] width 365 height 30
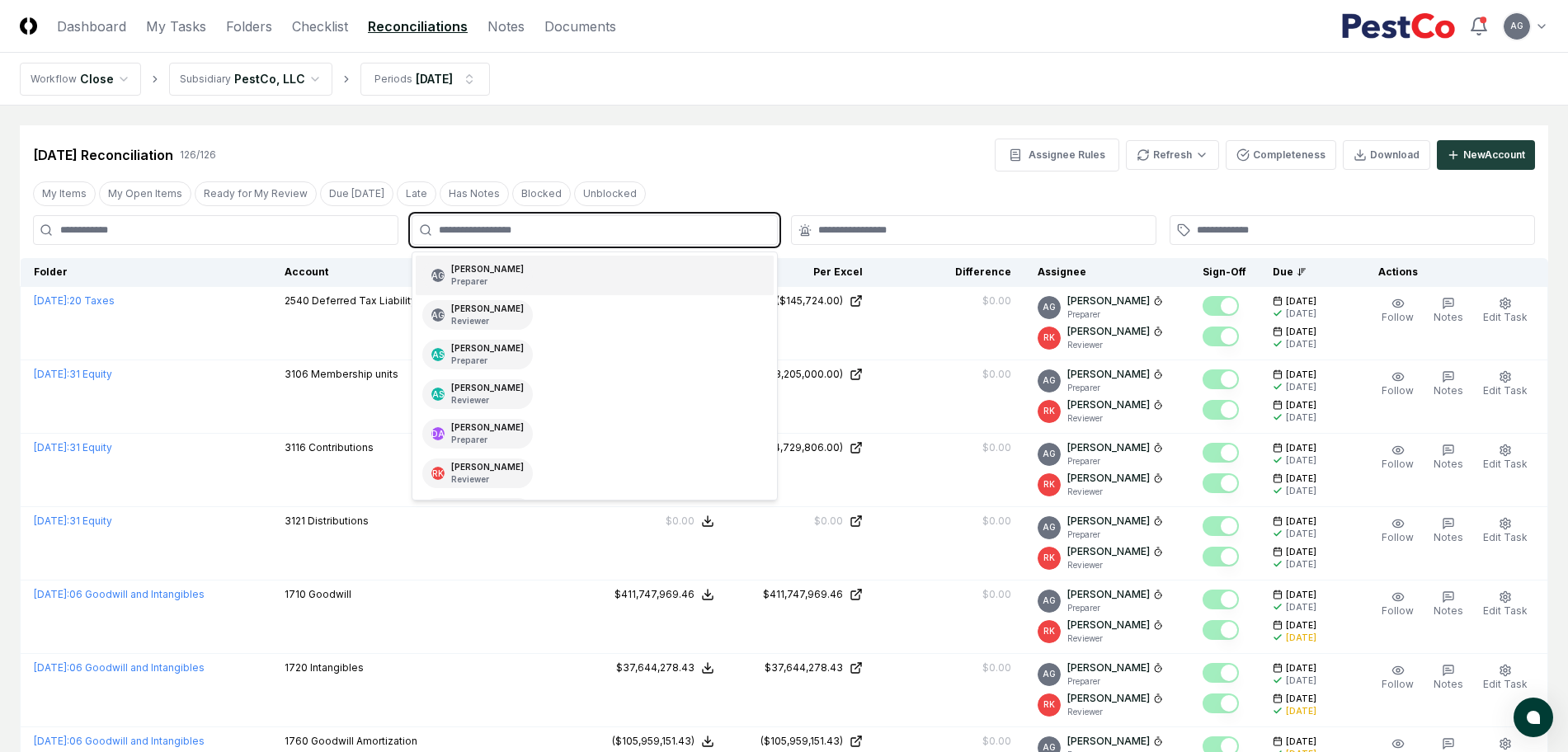
click at [517, 230] on input "text" at bounding box center [602, 230] width 327 height 15
click at [523, 268] on div "Angelique Cotez Garcia Preparer" at bounding box center [487, 275] width 72 height 25
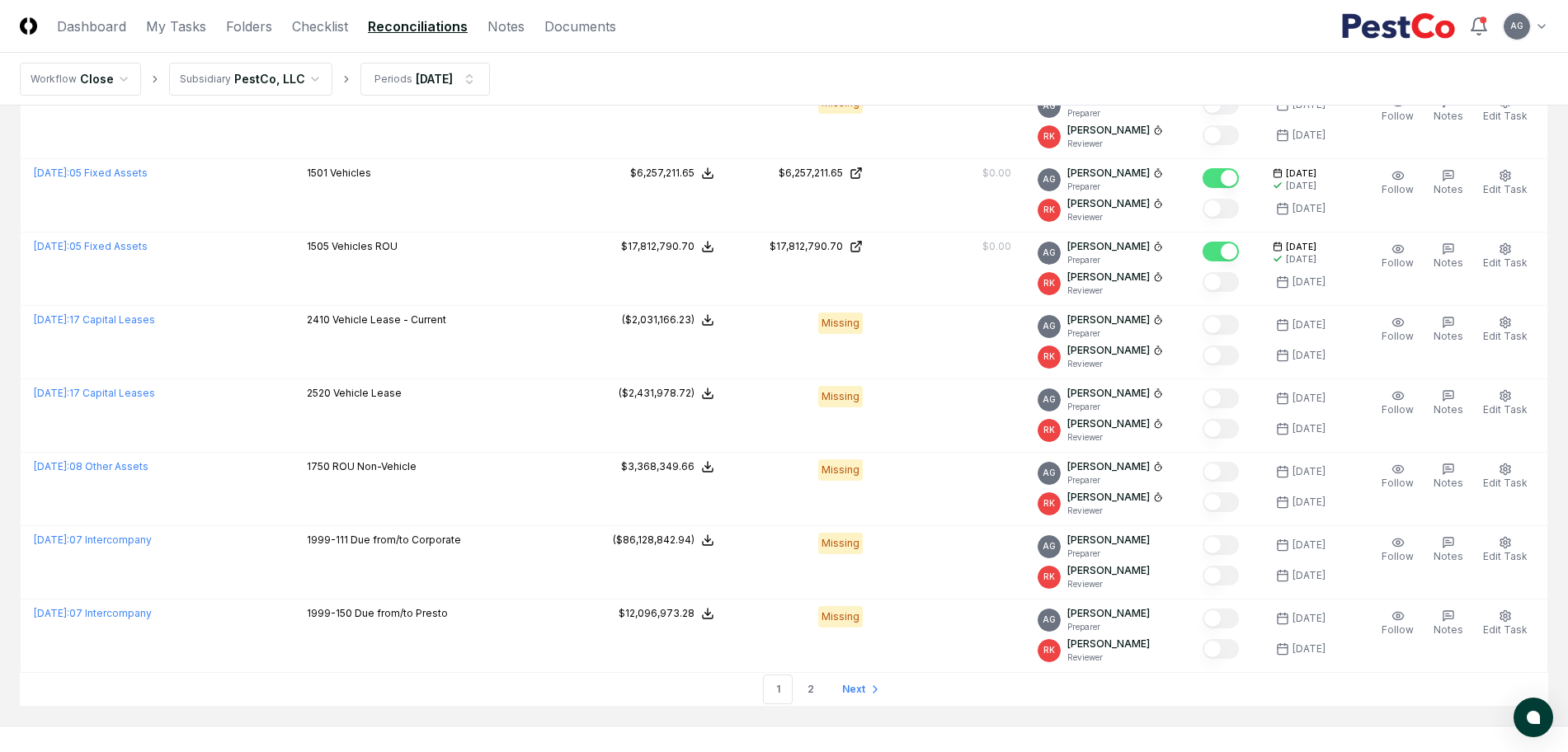
scroll to position [3372, 0]
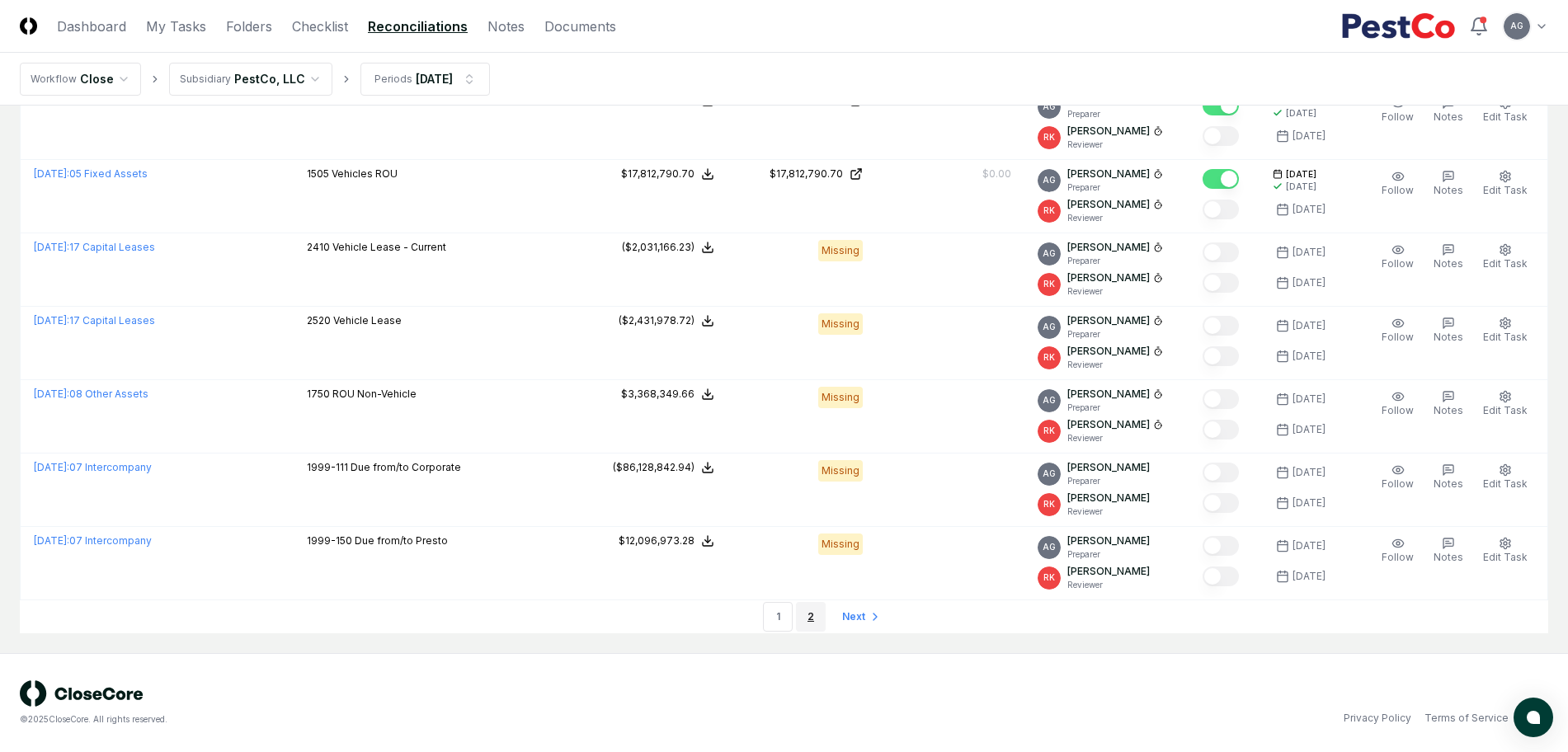
click at [812, 620] on link "2" at bounding box center [811, 617] width 30 height 30
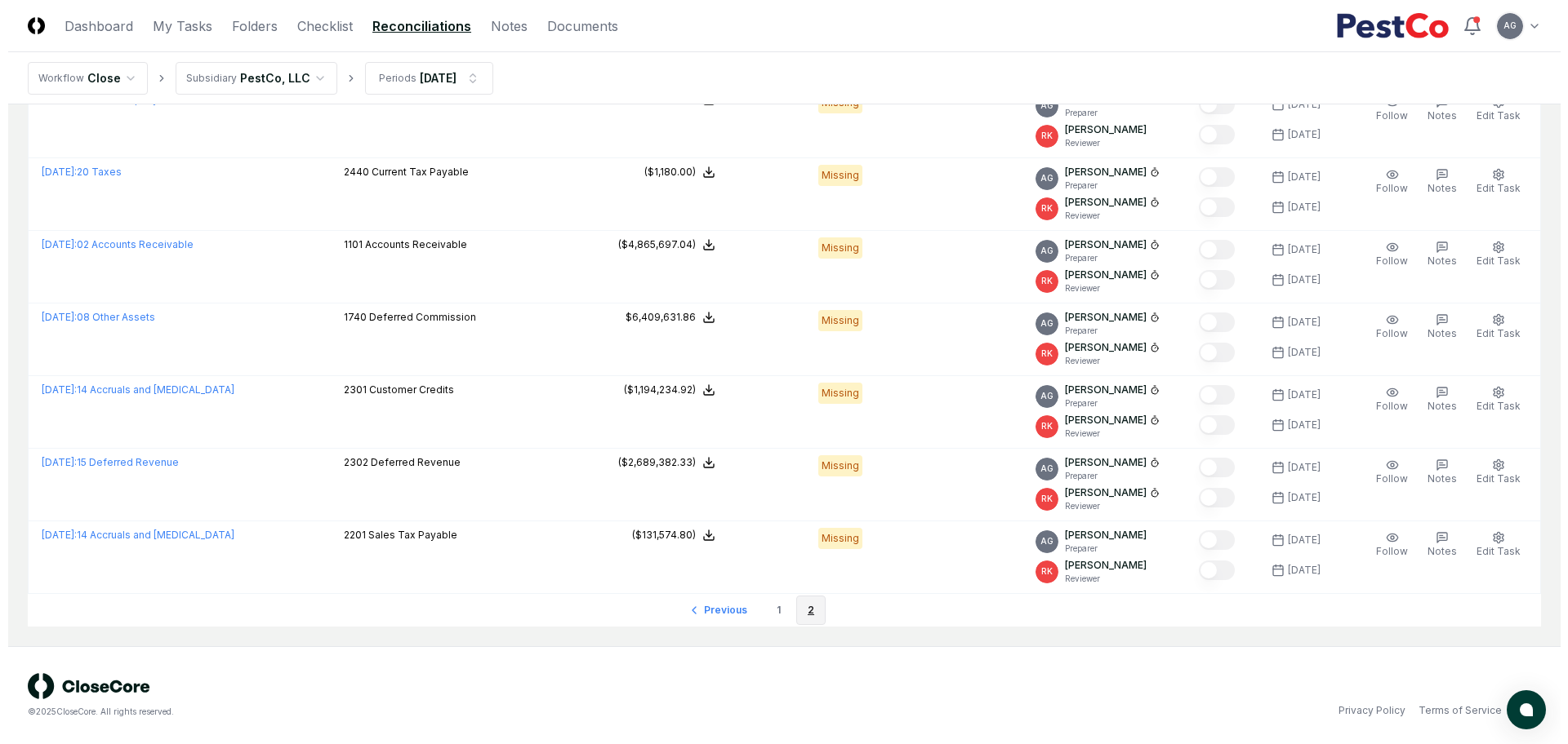
scroll to position [431, 0]
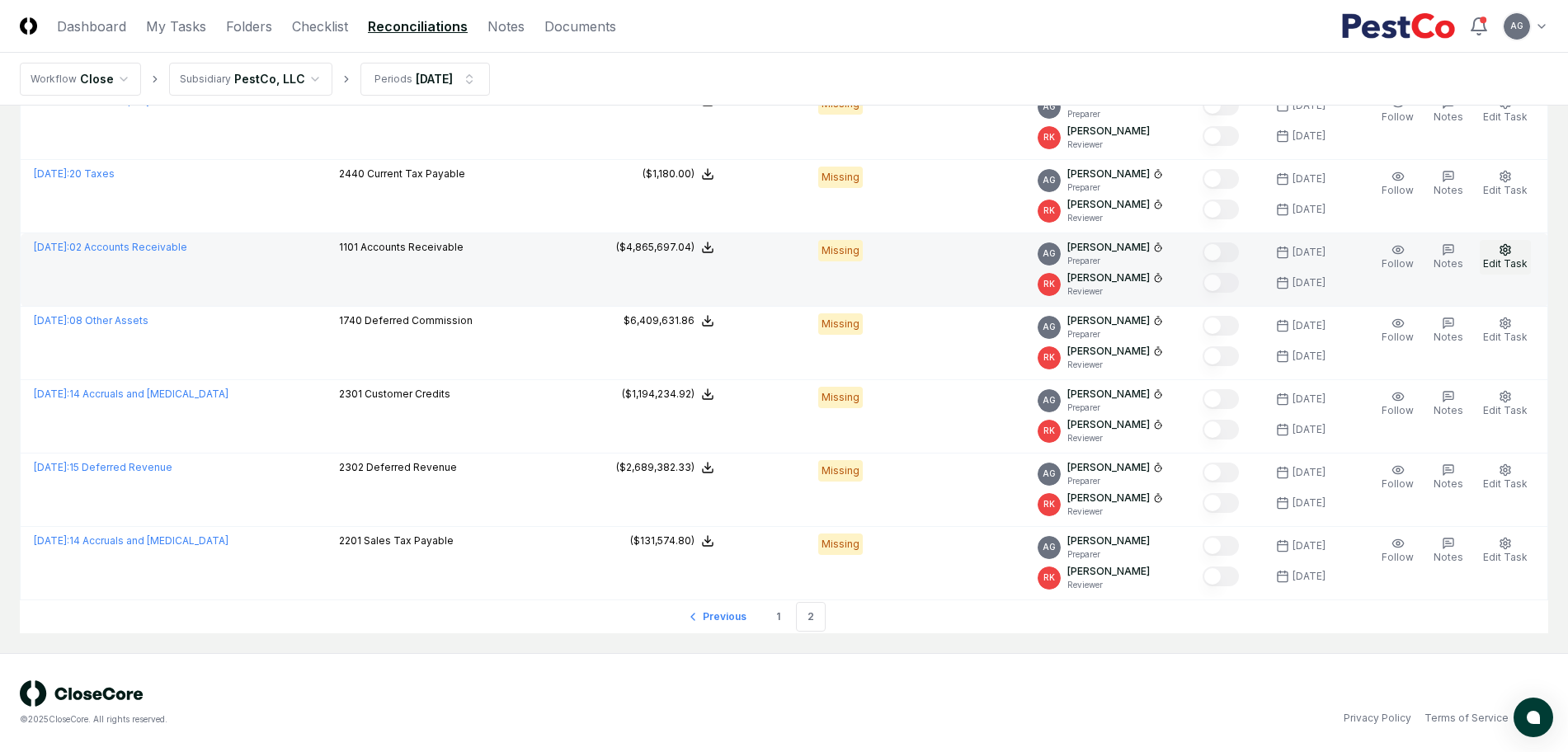
click at [1507, 249] on circle "button" at bounding box center [1505, 249] width 3 height 3
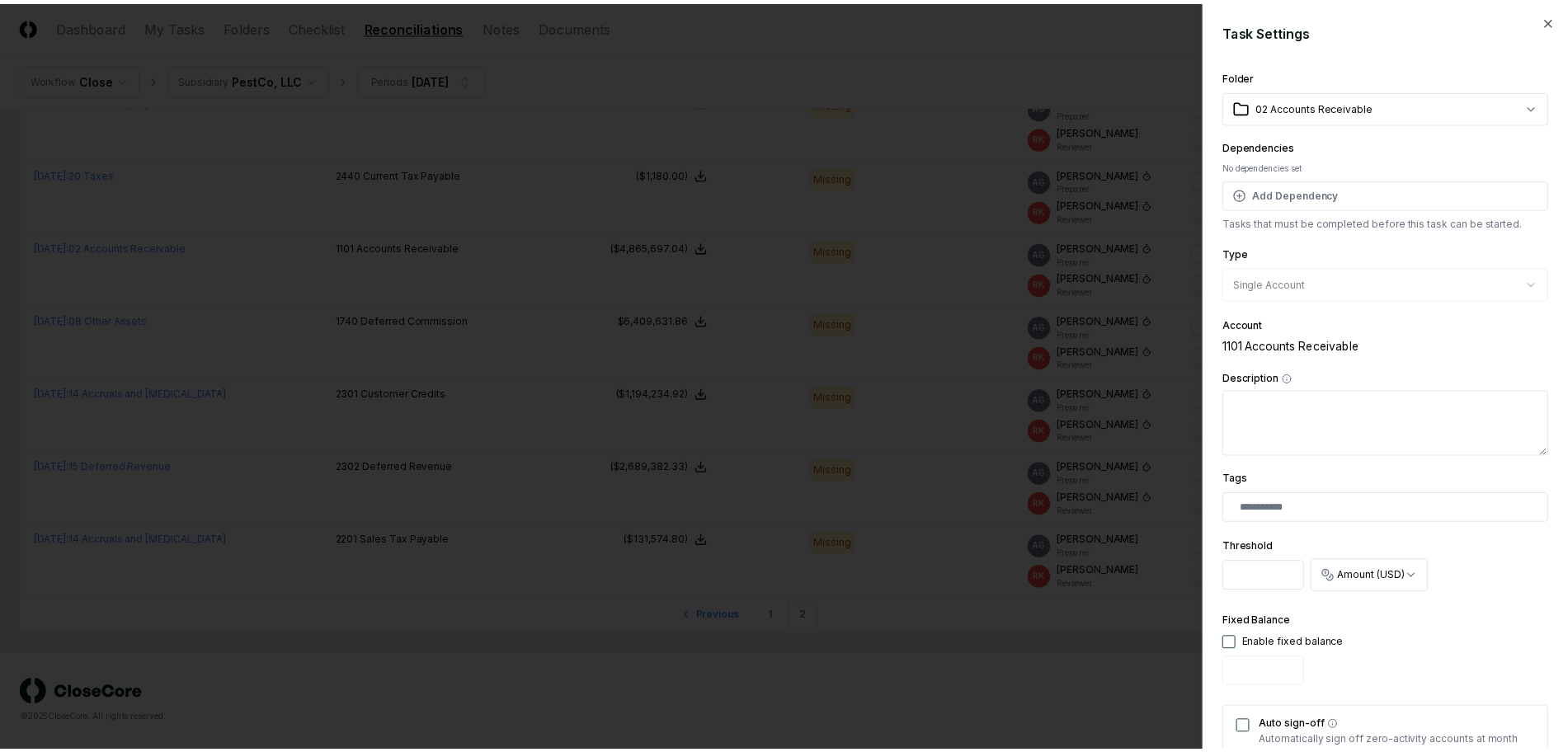
scroll to position [310, 0]
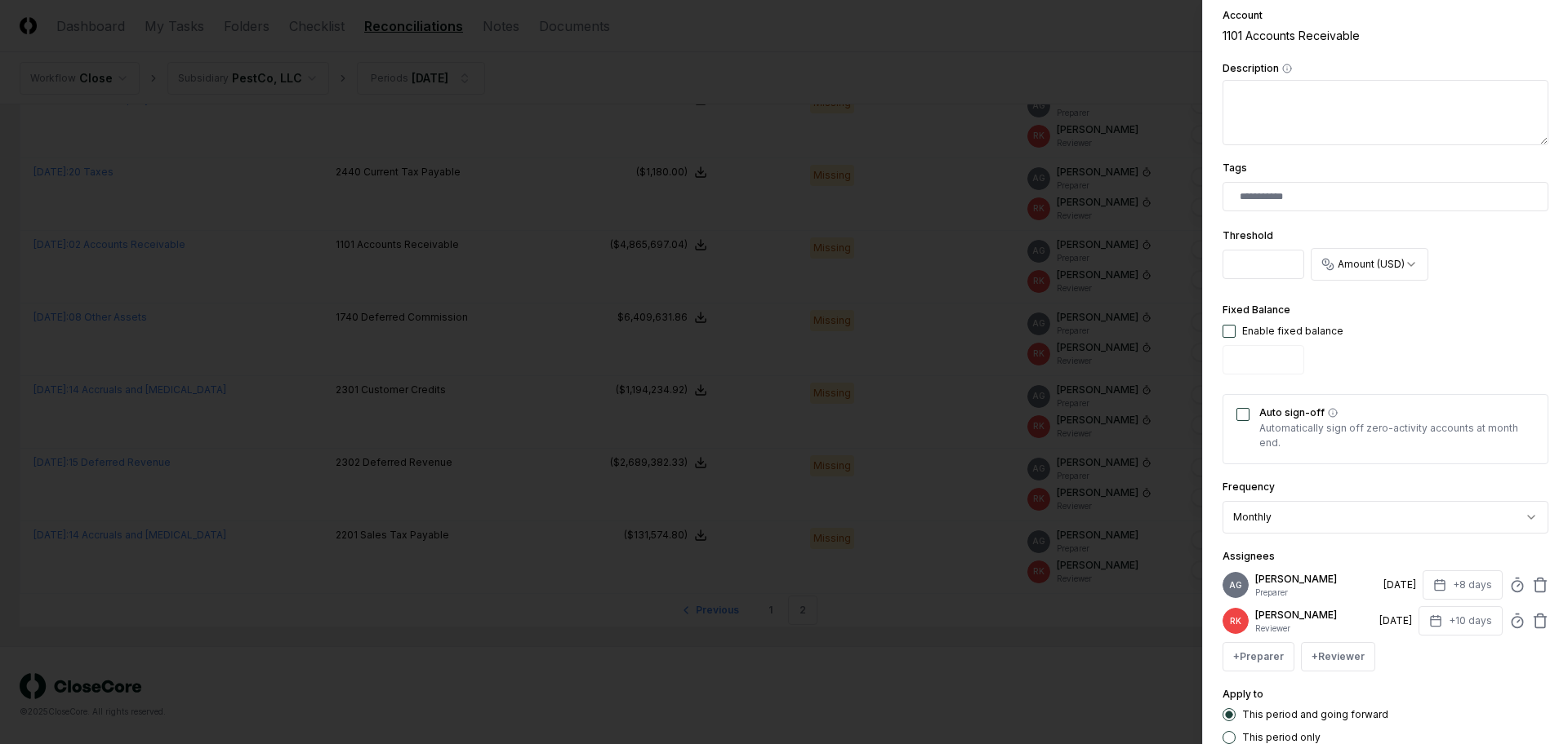
click at [992, 690] on div at bounding box center [784, 372] width 1568 height 744
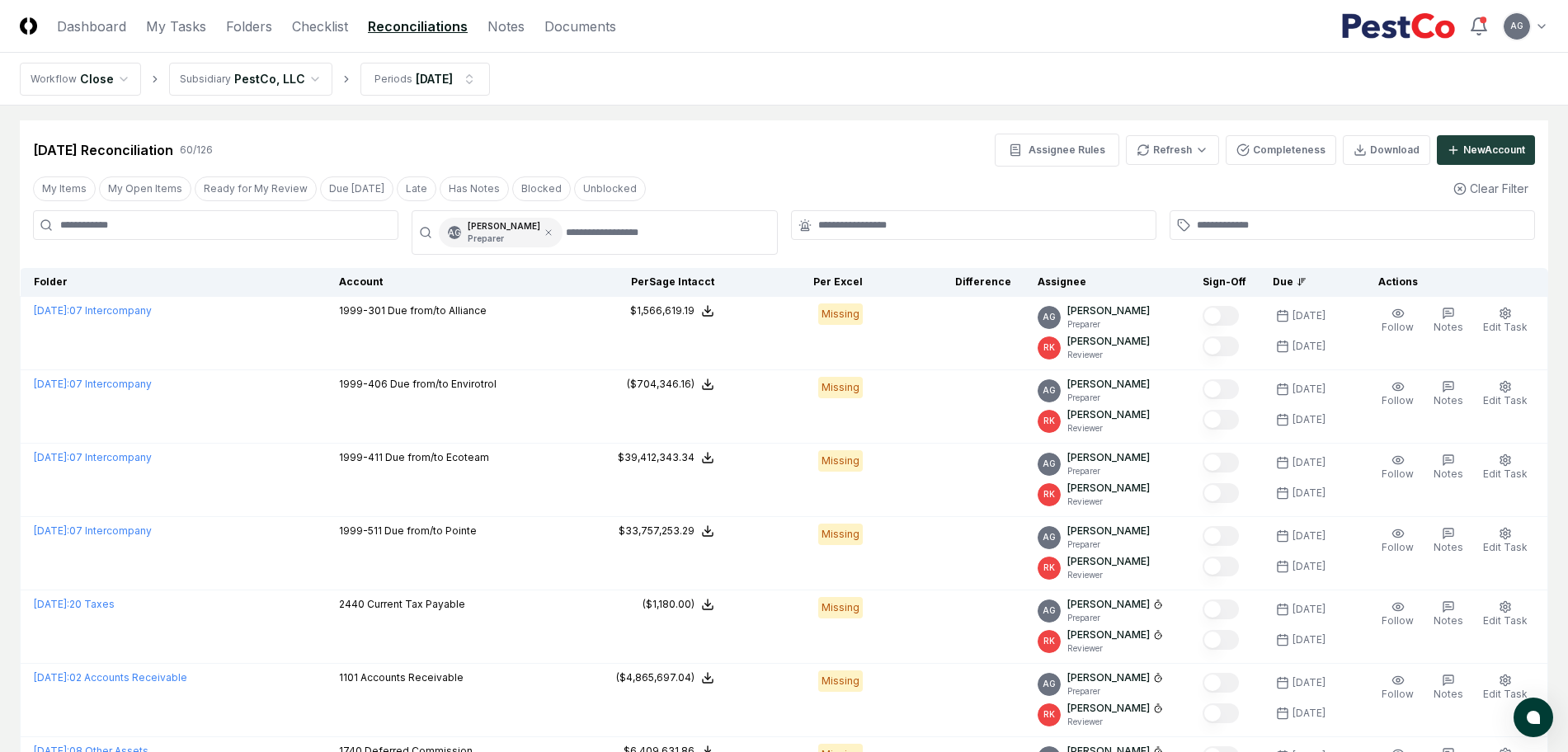
scroll to position [0, 0]
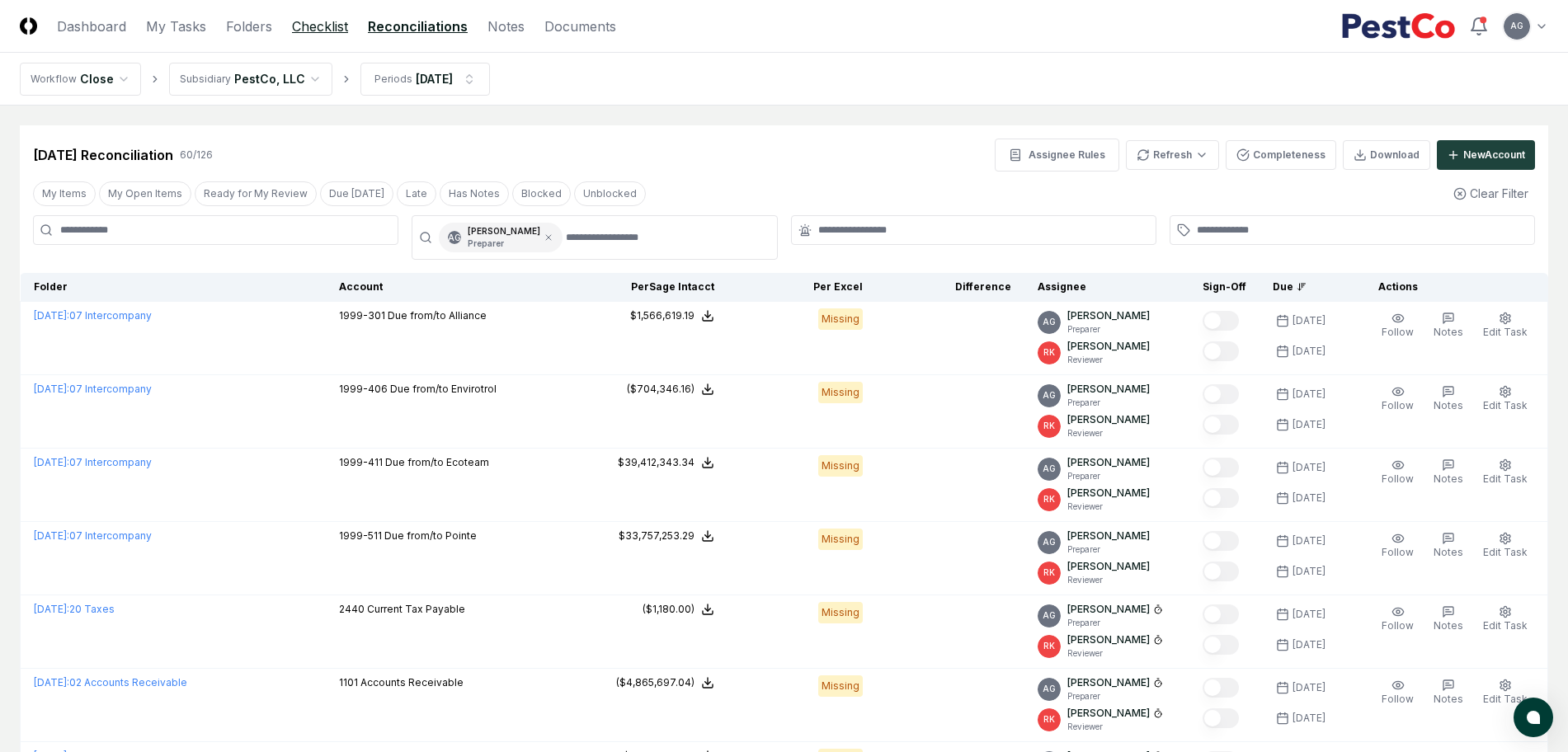
click at [327, 22] on link "Checklist" at bounding box center [320, 27] width 56 height 20
